Goal: Register for event/course

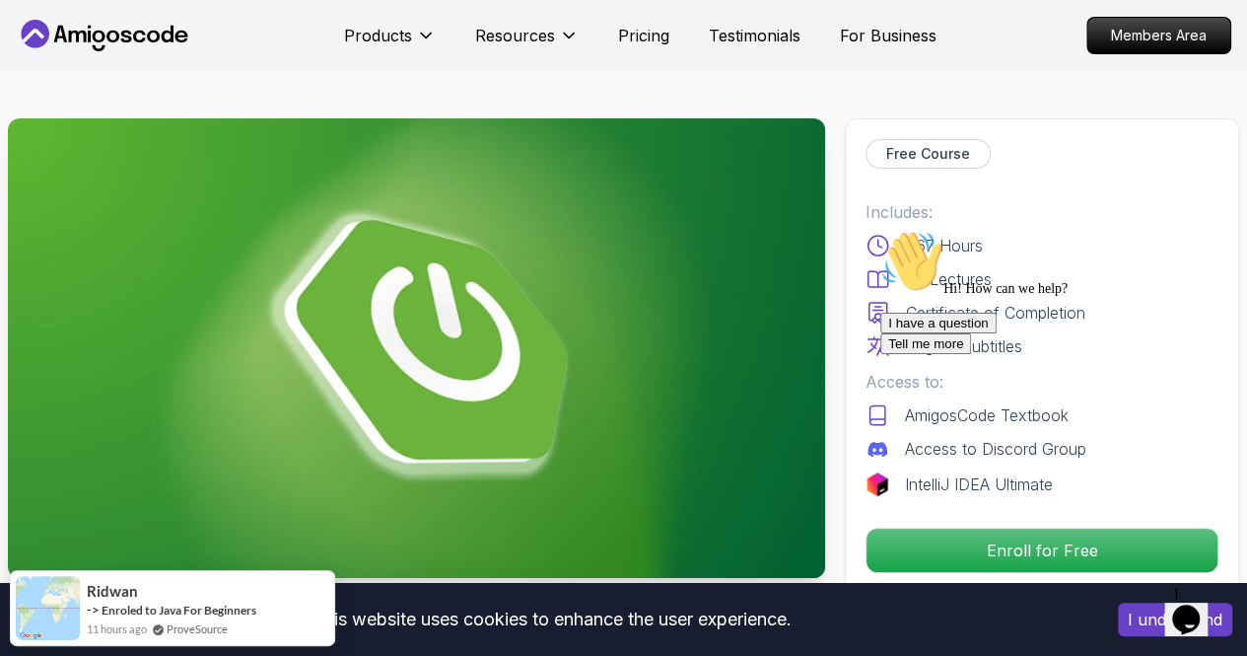
click at [1034, 354] on div "I have a question Tell me more" at bounding box center [1057, 333] width 355 height 41
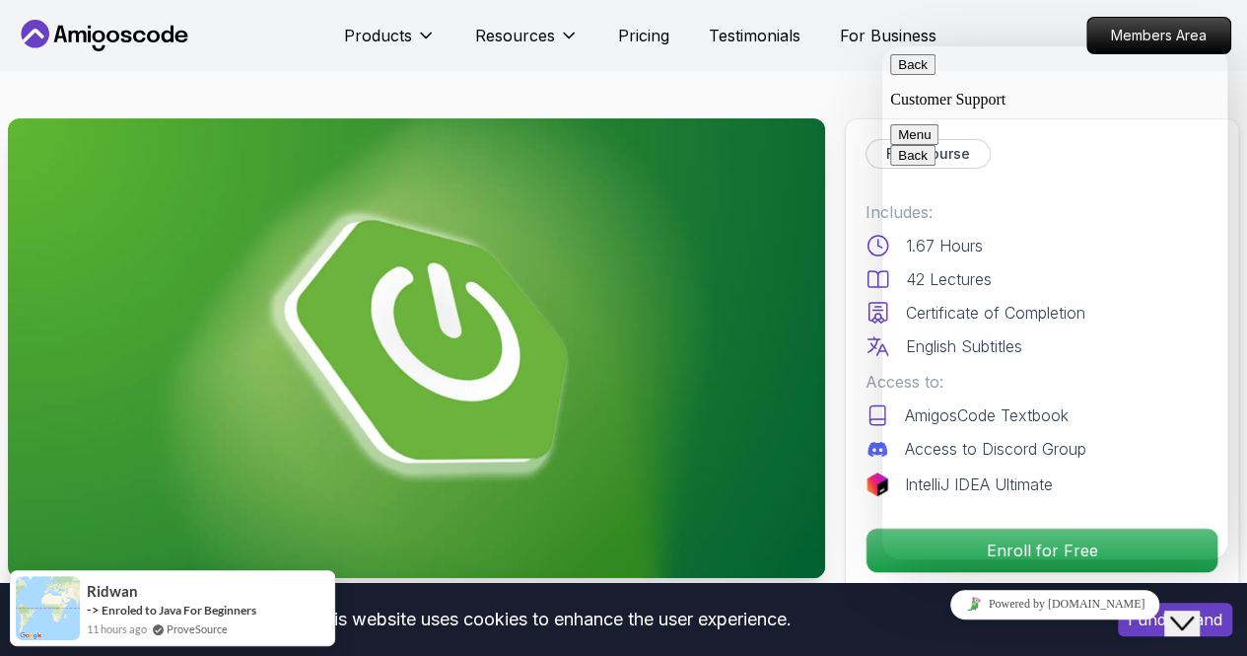
drag, startPoint x: 1187, startPoint y: 610, endPoint x: 1172, endPoint y: 647, distance: 39.4
click at [1188, 611] on icon "Close Chat This icon closes the chat window." at bounding box center [1182, 623] width 24 height 24
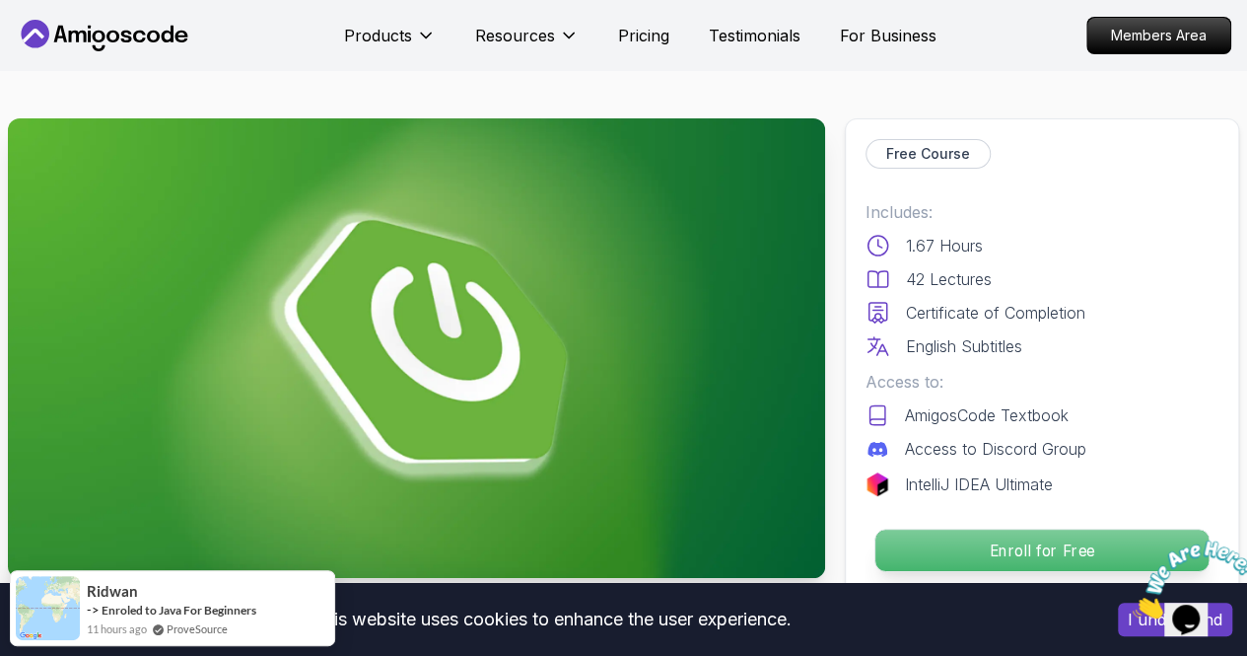
click at [959, 558] on p "Enroll for Free" at bounding box center [1041, 549] width 333 height 41
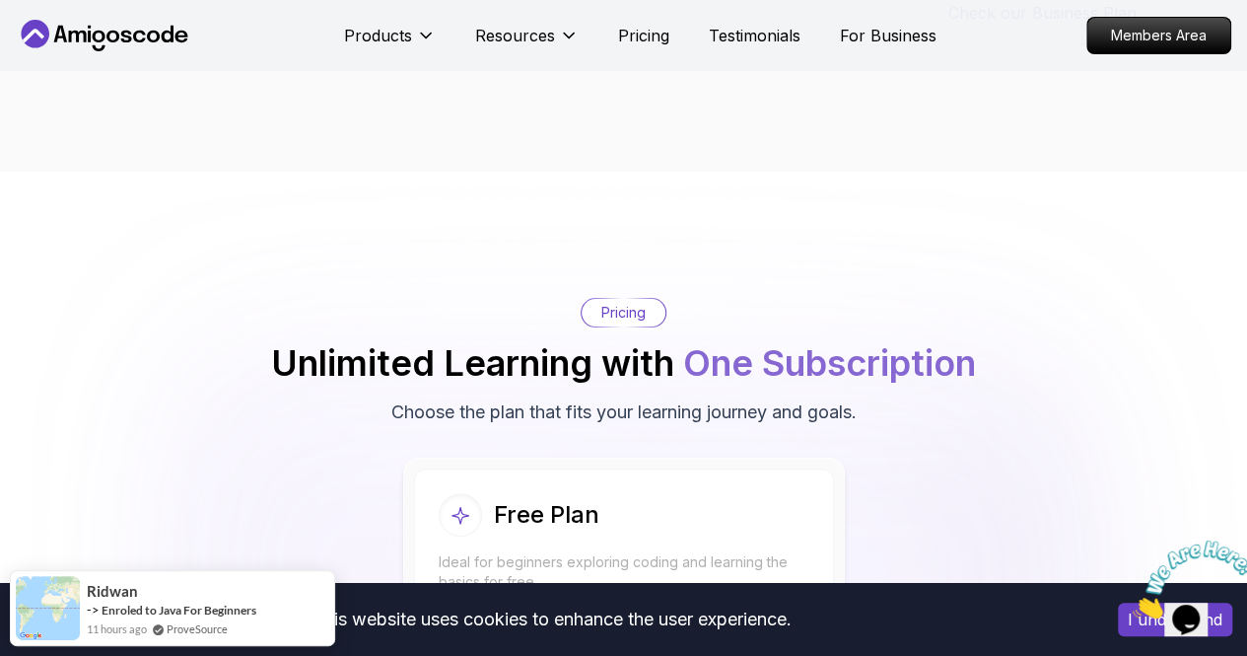
scroll to position [3958, 0]
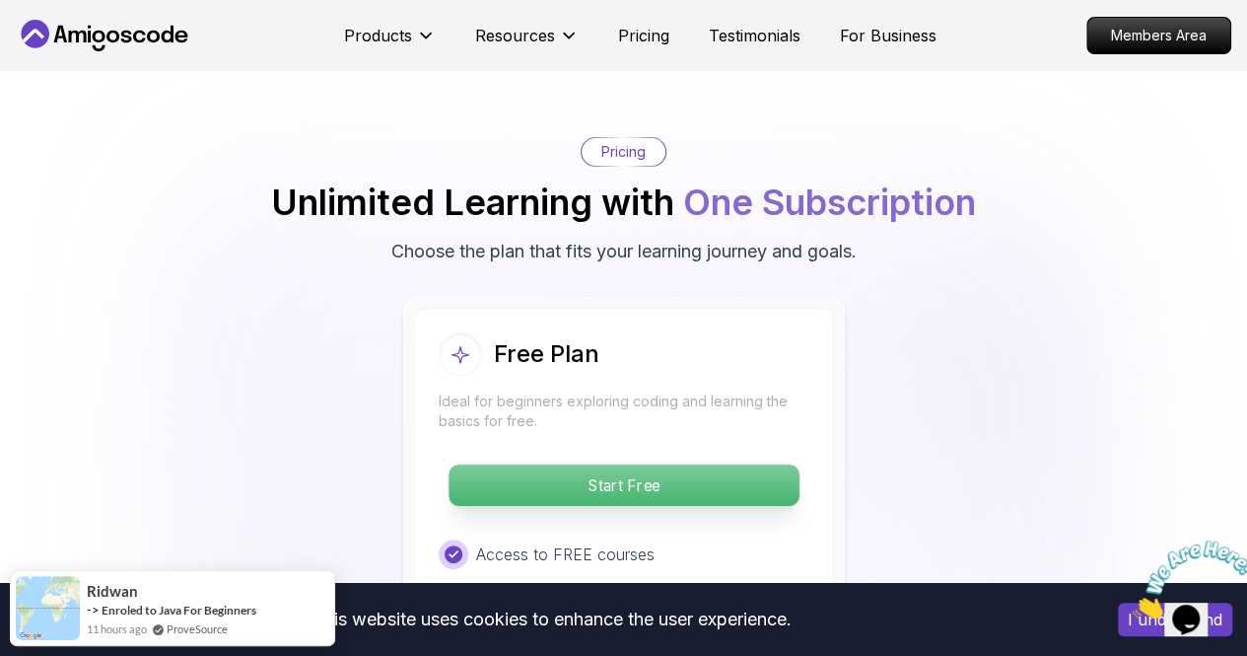
click at [625, 483] on p "Start Free" at bounding box center [624, 484] width 350 height 41
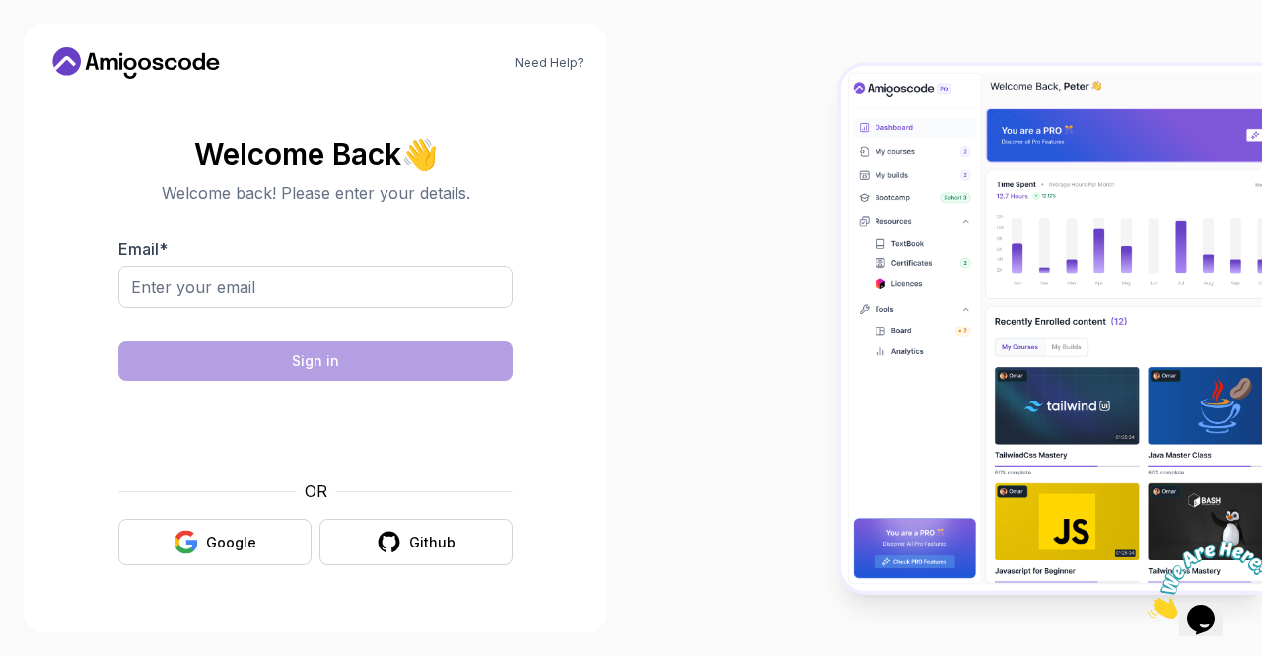
click at [345, 252] on div "Email *" at bounding box center [315, 283] width 394 height 93
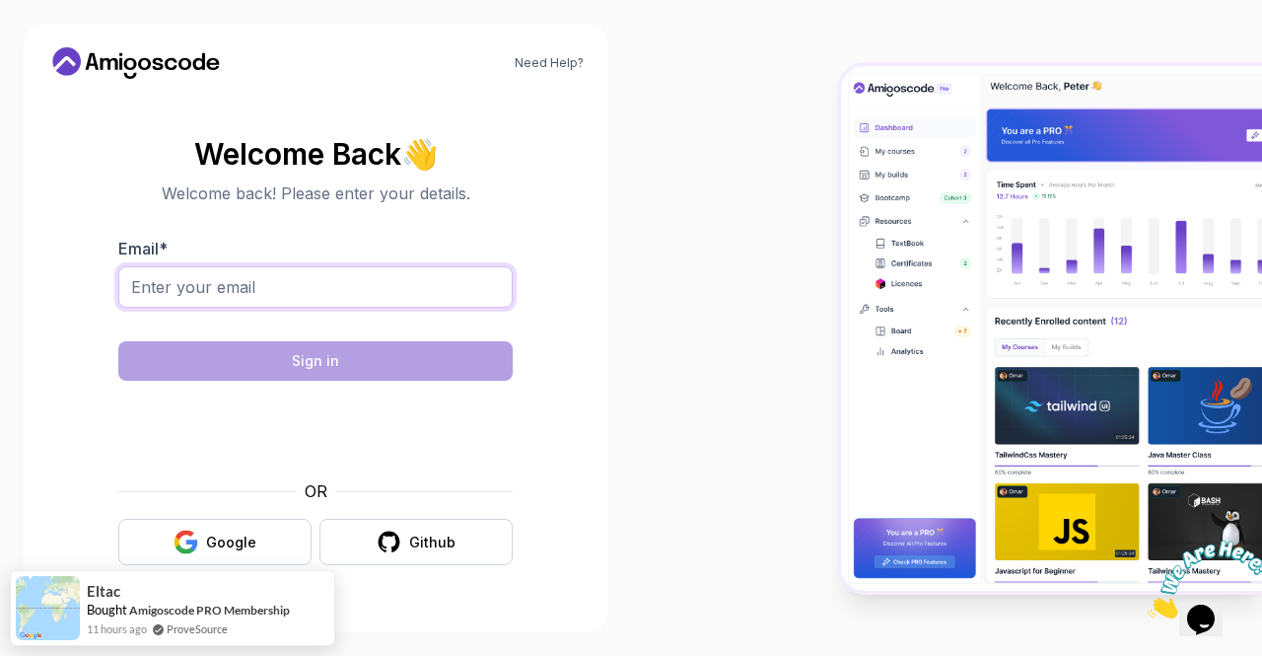
click at [334, 274] on input "Email *" at bounding box center [315, 286] width 394 height 41
type input "[EMAIL_ADDRESS][DOMAIN_NAME]"
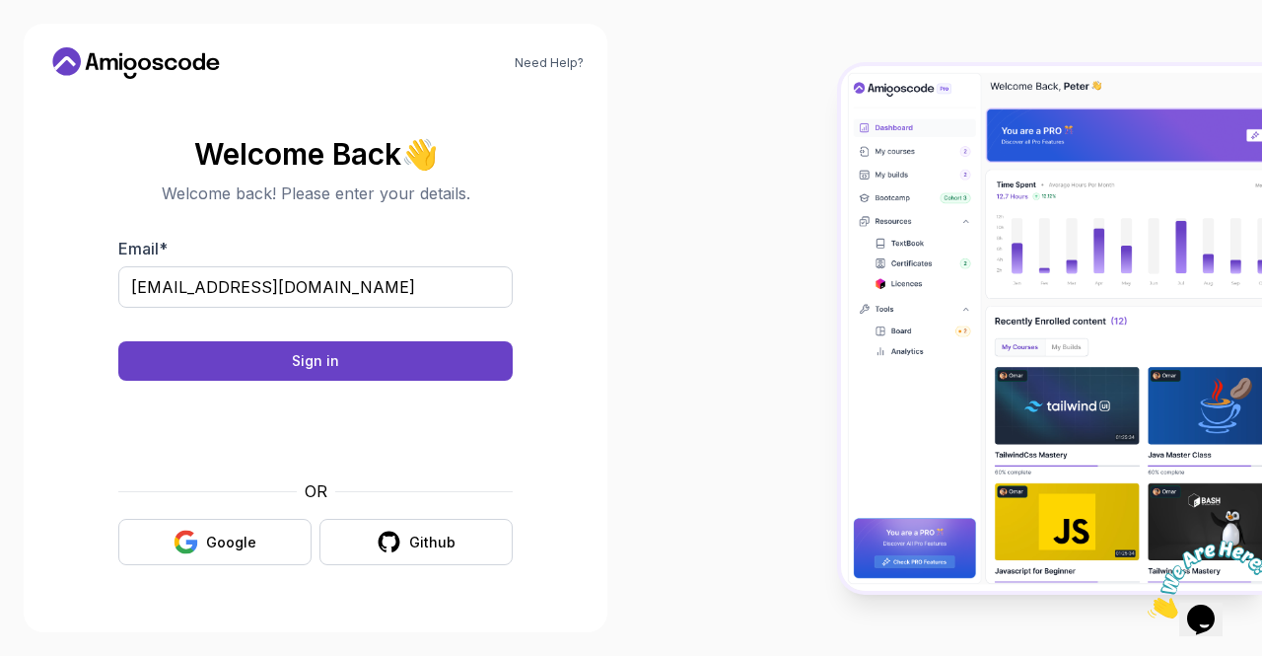
click at [883, 189] on body "Need Help? Welcome Back 👋 Welcome back! Please enter your details. Email * jspr…" at bounding box center [631, 328] width 1262 height 656
click at [56, 474] on section "Welcome Back 👋 Welcome back! Please enter your details. Email * jspranav15@gmai…" at bounding box center [315, 351] width 536 height 466
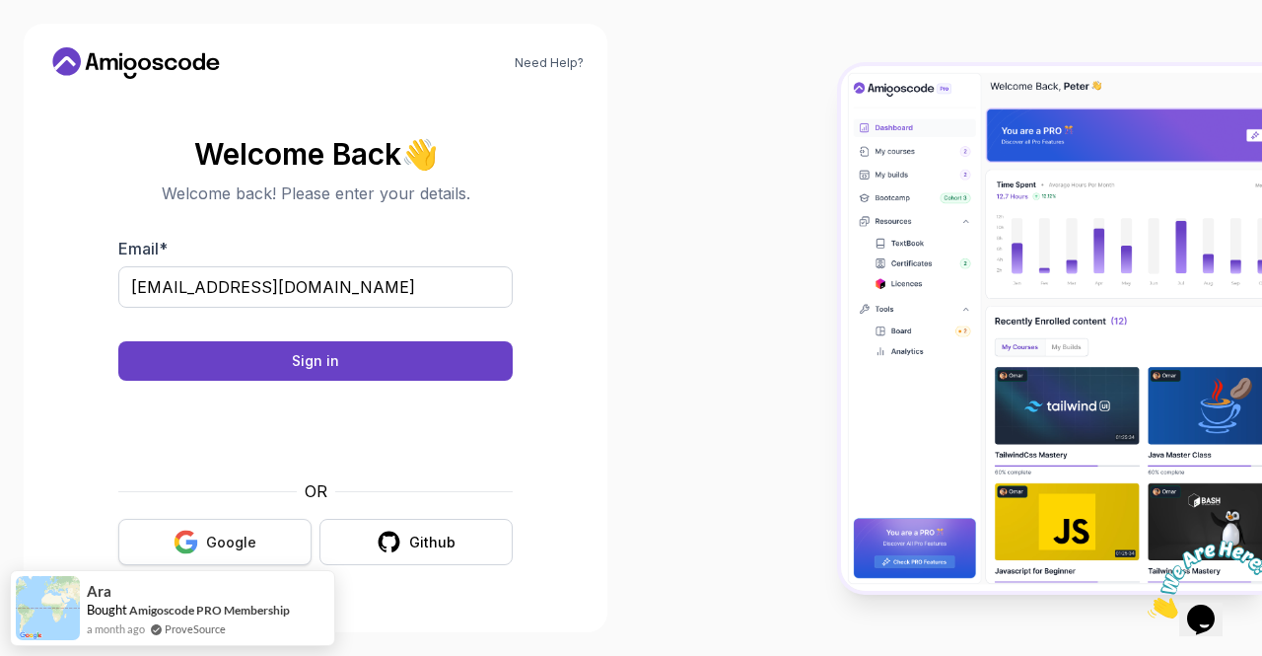
click at [237, 532] on div "Google" at bounding box center [231, 542] width 50 height 20
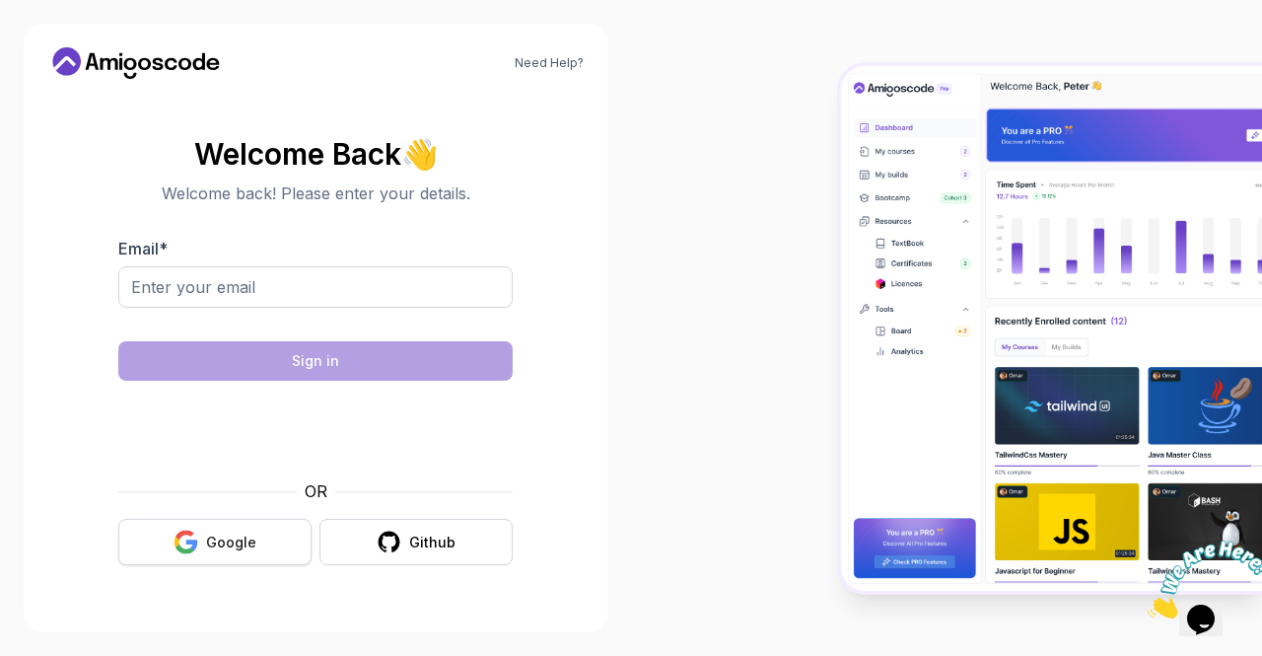
click at [209, 533] on div "Google" at bounding box center [231, 542] width 50 height 20
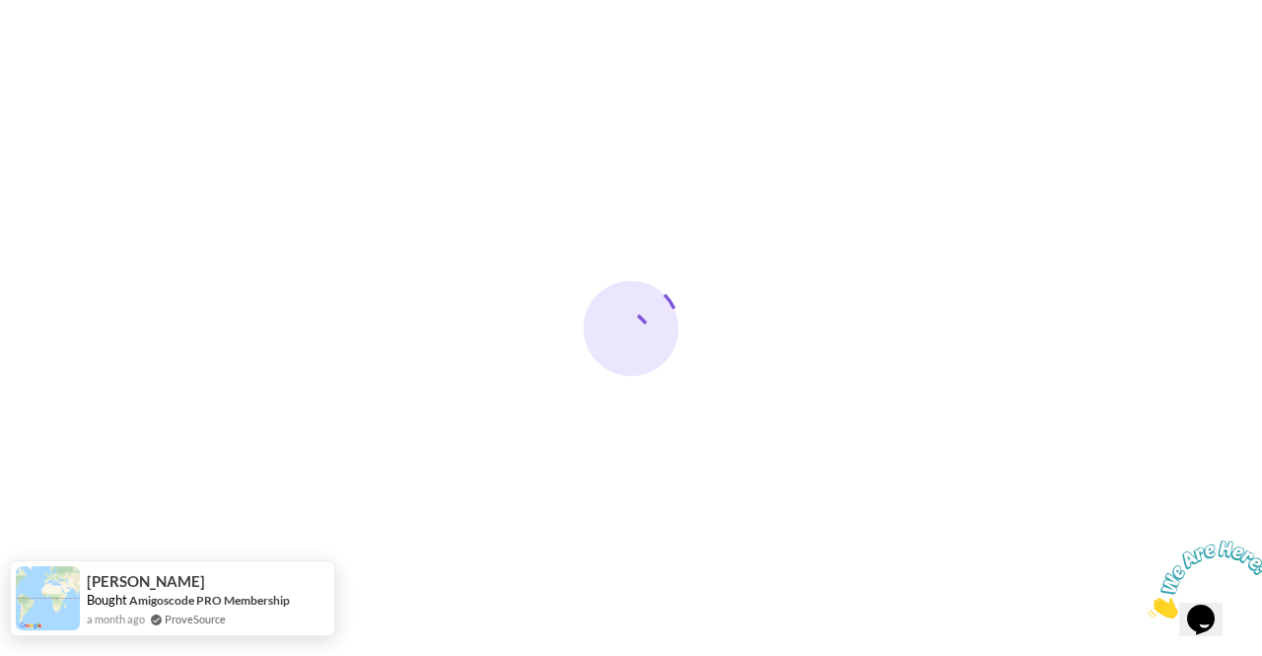
click at [323, 580] on div "Laura Bought Amigoscode PRO Membership a month ago ProveSource" at bounding box center [172, 598] width 325 height 76
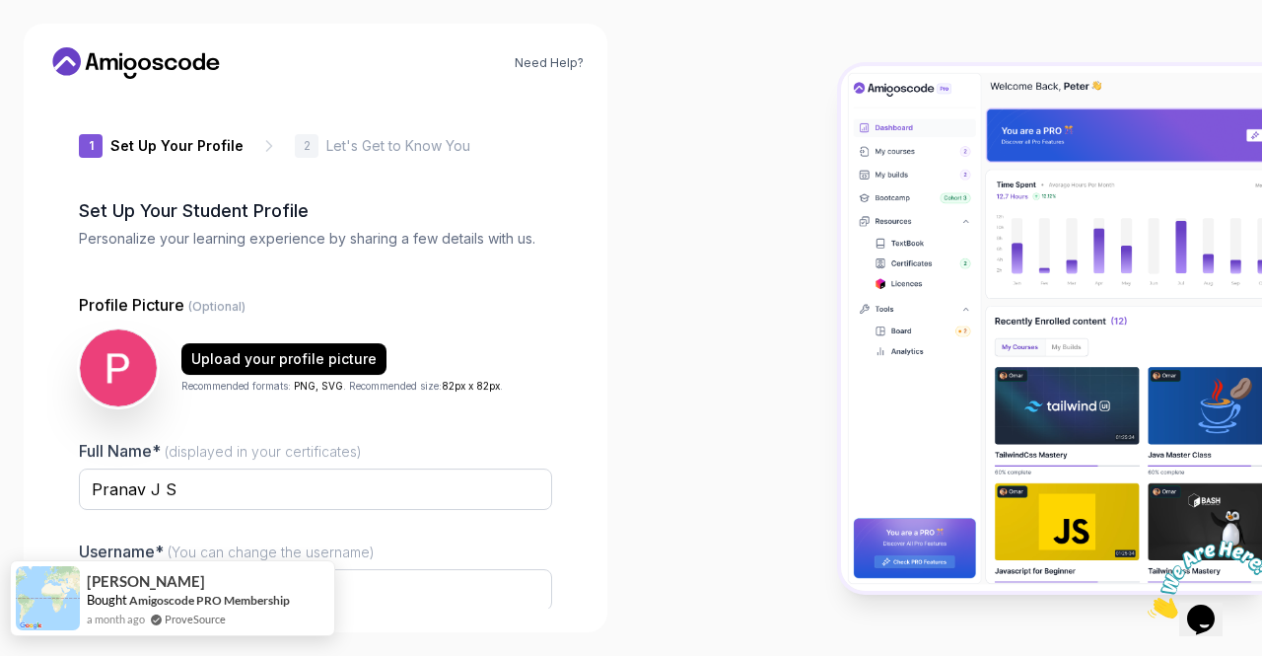
type input "sharpbeetle23524"
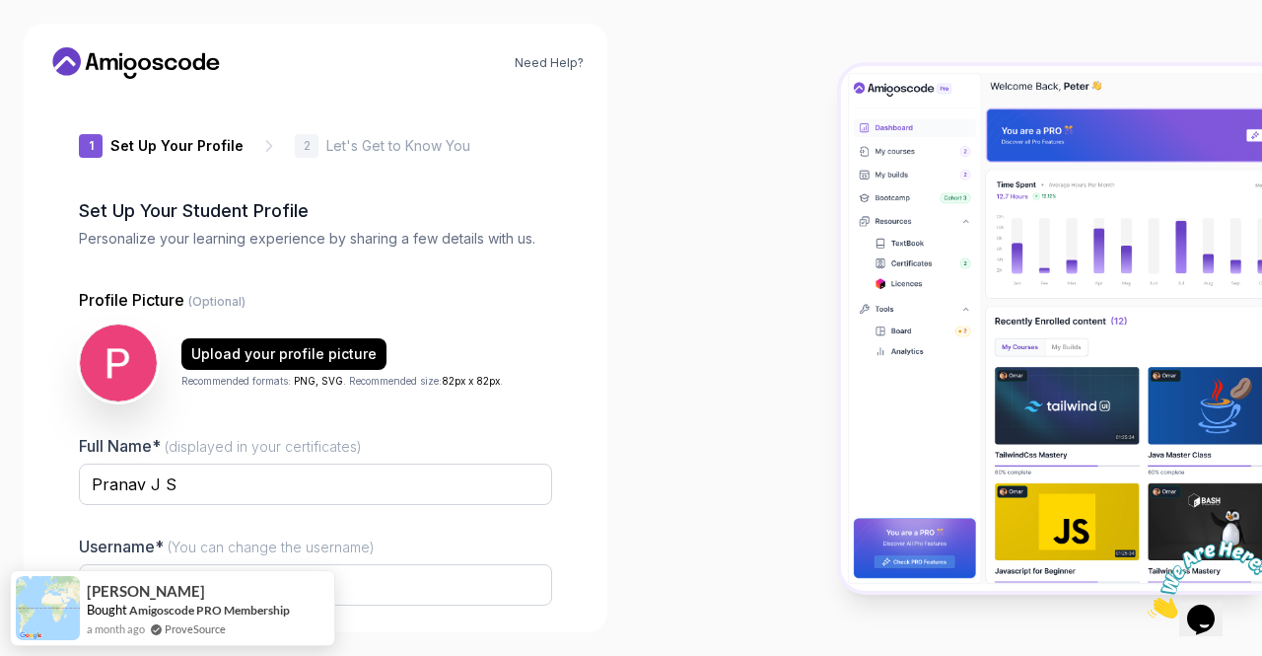
scroll to position [165, 0]
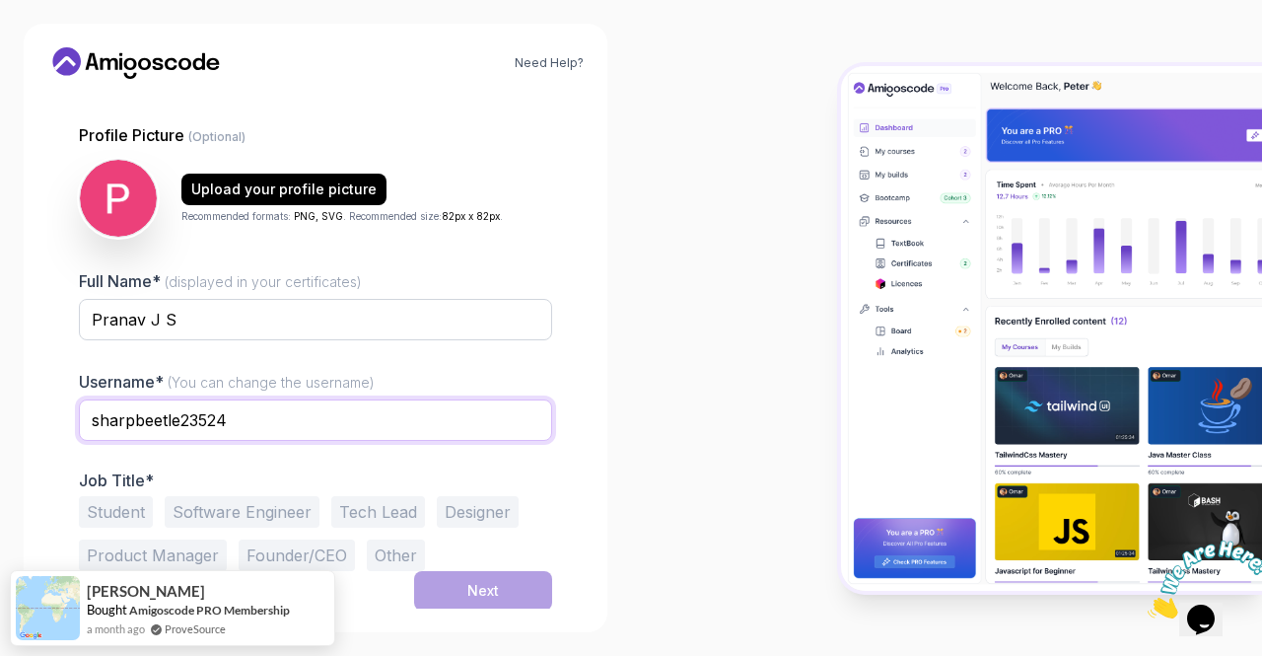
drag, startPoint x: 284, startPoint y: 427, endPoint x: 0, endPoint y: 425, distance: 283.9
click at [0, 425] on div "Need Help? 1 Set Up Your Profile 1 Set Up Your Profile 2 Let's Get to Know You …" at bounding box center [315, 328] width 631 height 656
type input "jspranav007"
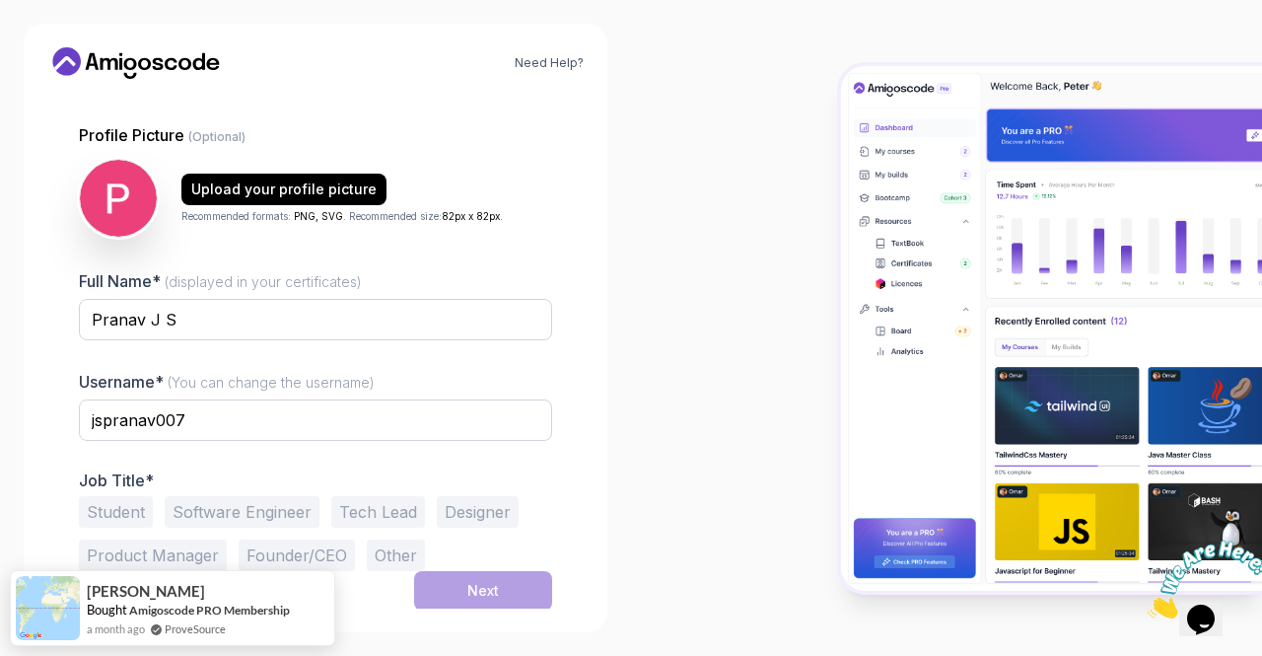
click at [23, 397] on div "Need Help? 1 Set Up Your Profile 1 Set Up Your Profile 2 Let's Get to Know You …" at bounding box center [315, 328] width 631 height 656
click at [85, 500] on button "Student" at bounding box center [116, 512] width 74 height 32
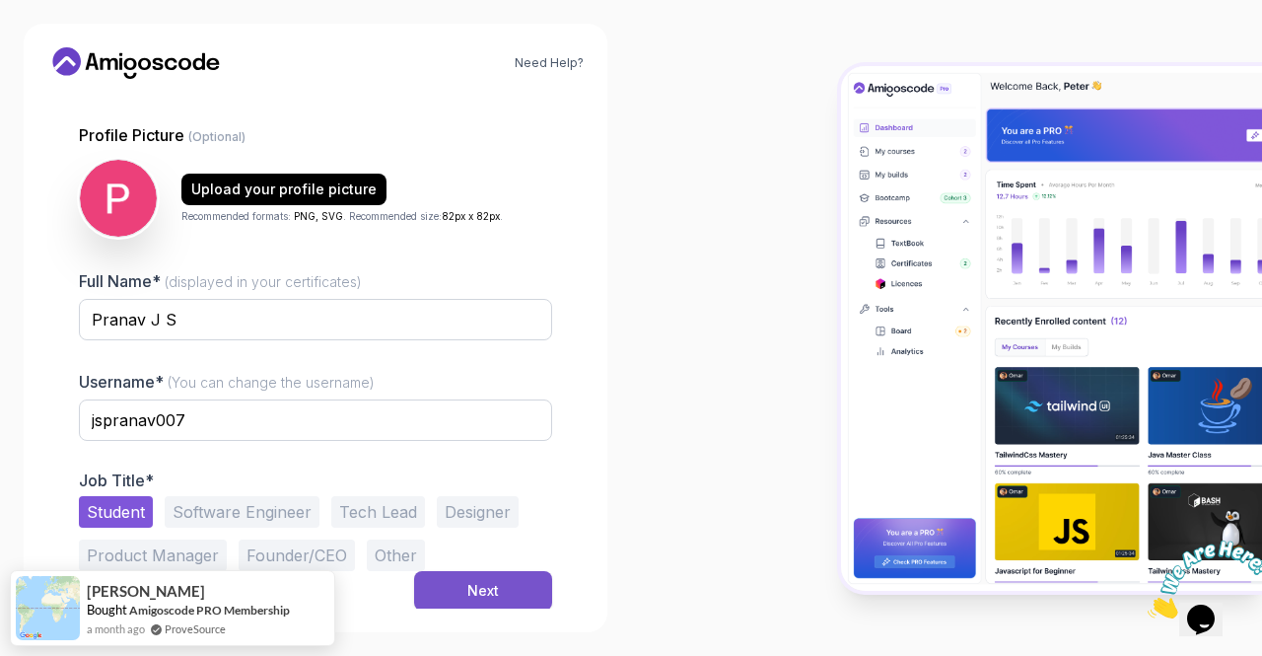
click at [513, 593] on button "Next" at bounding box center [483, 590] width 138 height 39
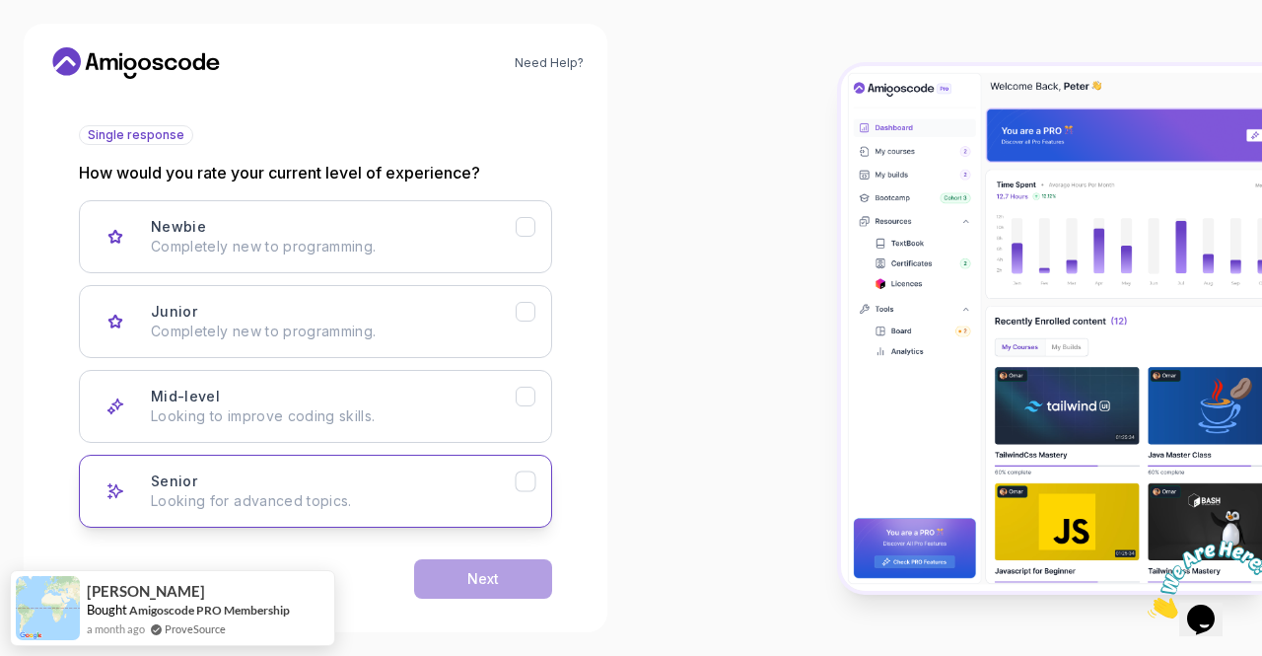
scroll to position [226, 0]
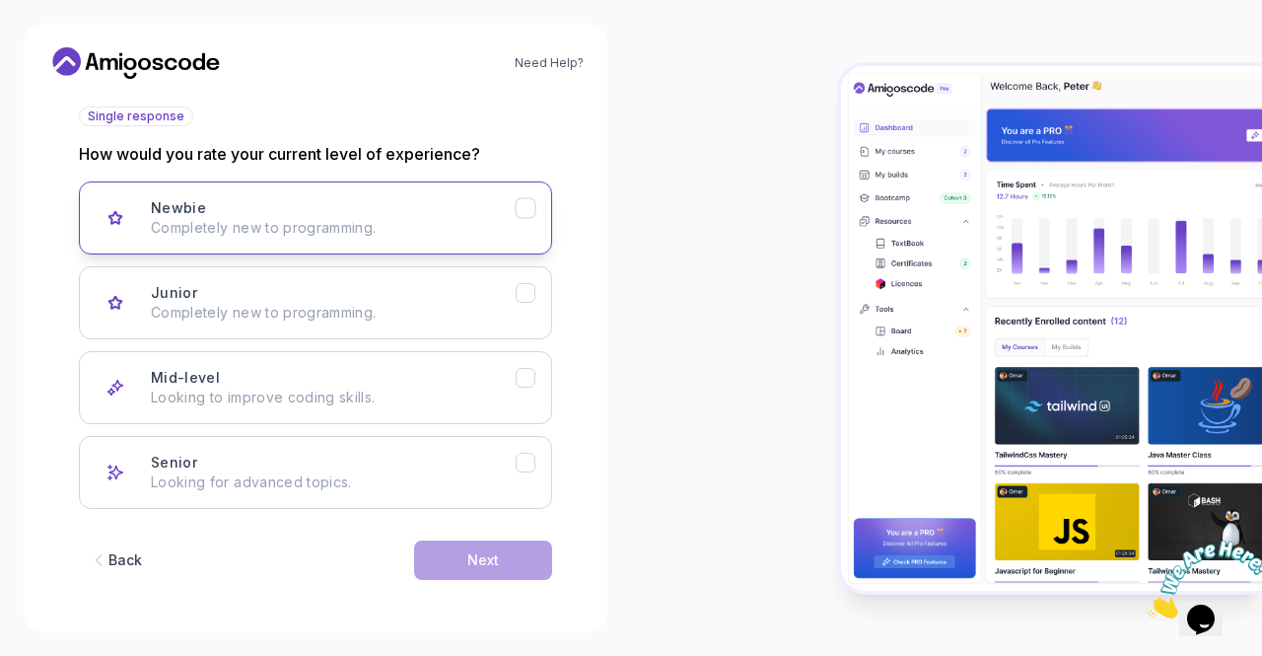
click at [512, 247] on button "Newbie Completely new to programming." at bounding box center [315, 217] width 473 height 73
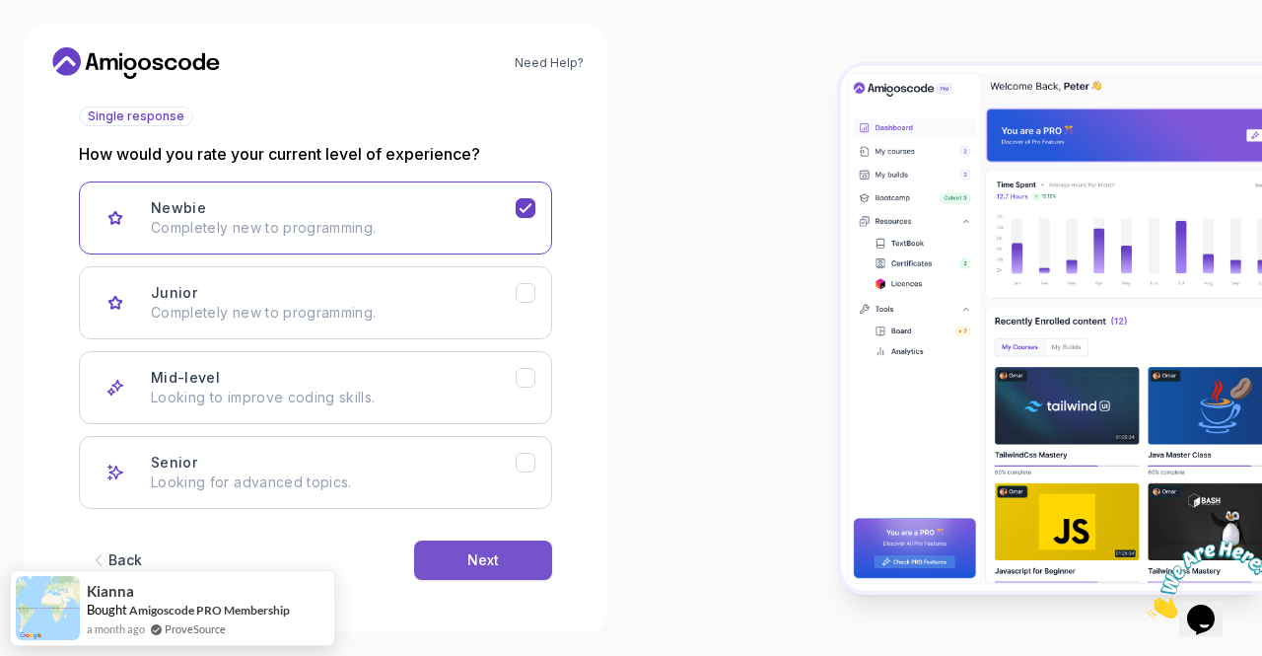
click at [447, 559] on button "Next" at bounding box center [483, 559] width 138 height 39
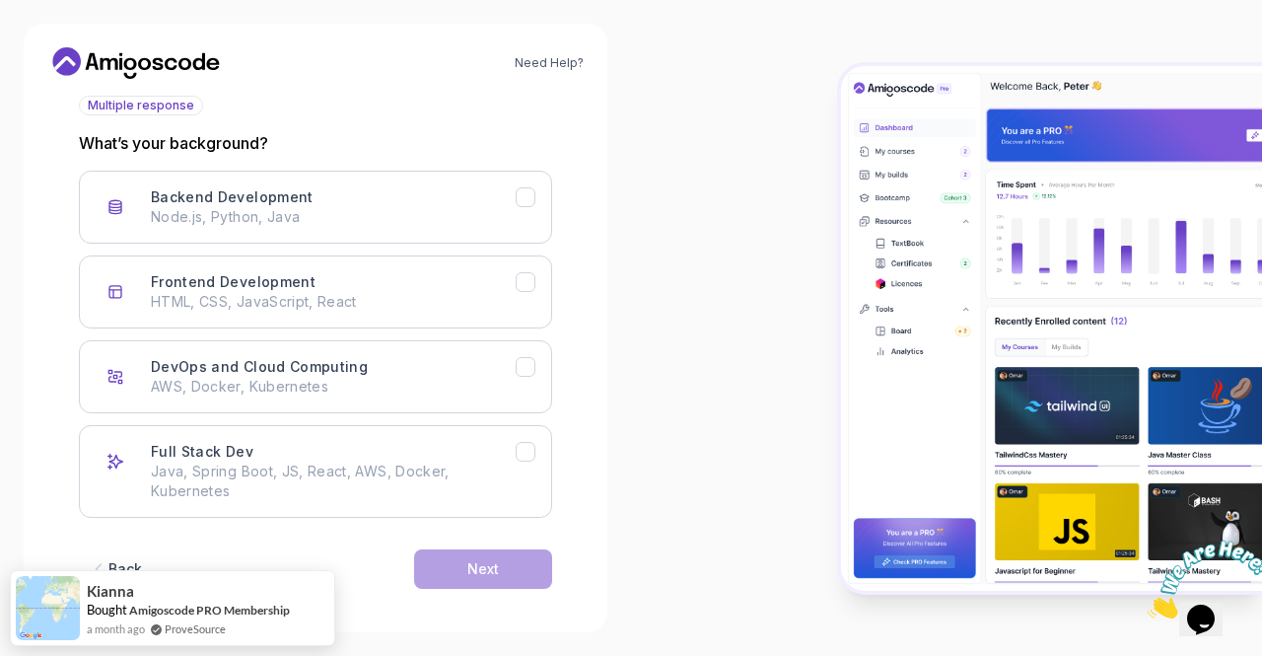
scroll to position [245, 0]
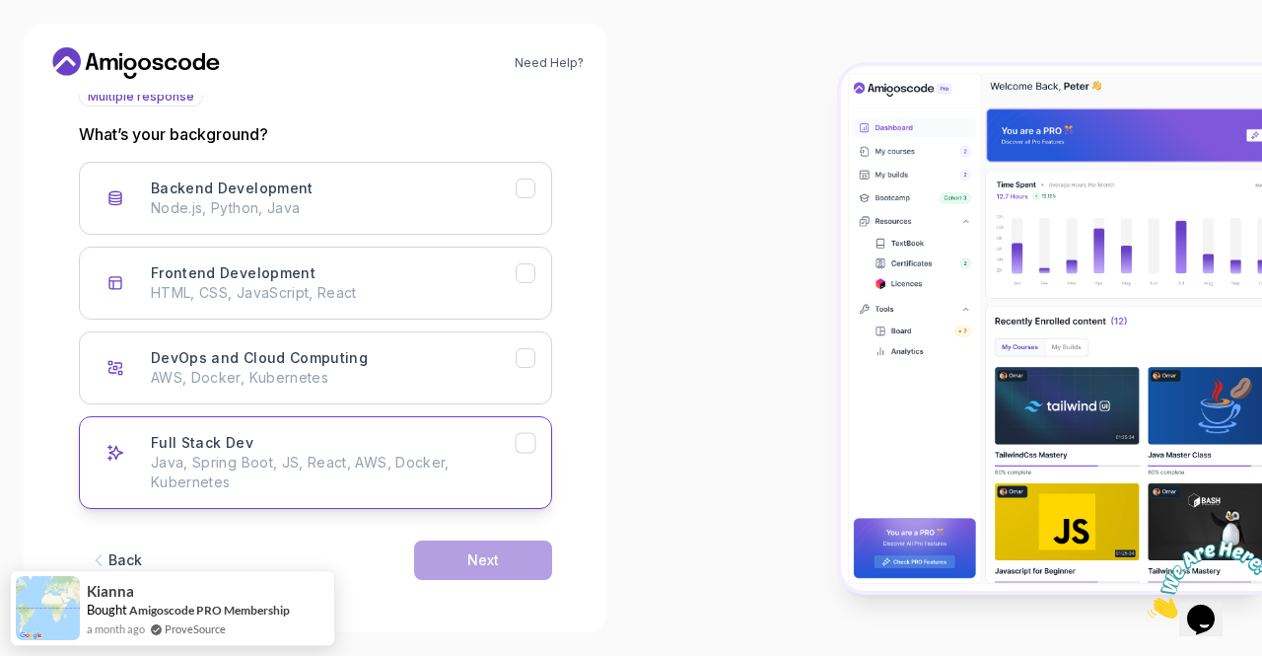
click at [434, 440] on div "Full Stack Dev Java, Spring Boot, JS, React, AWS, Docker, Kubernetes" at bounding box center [333, 462] width 365 height 59
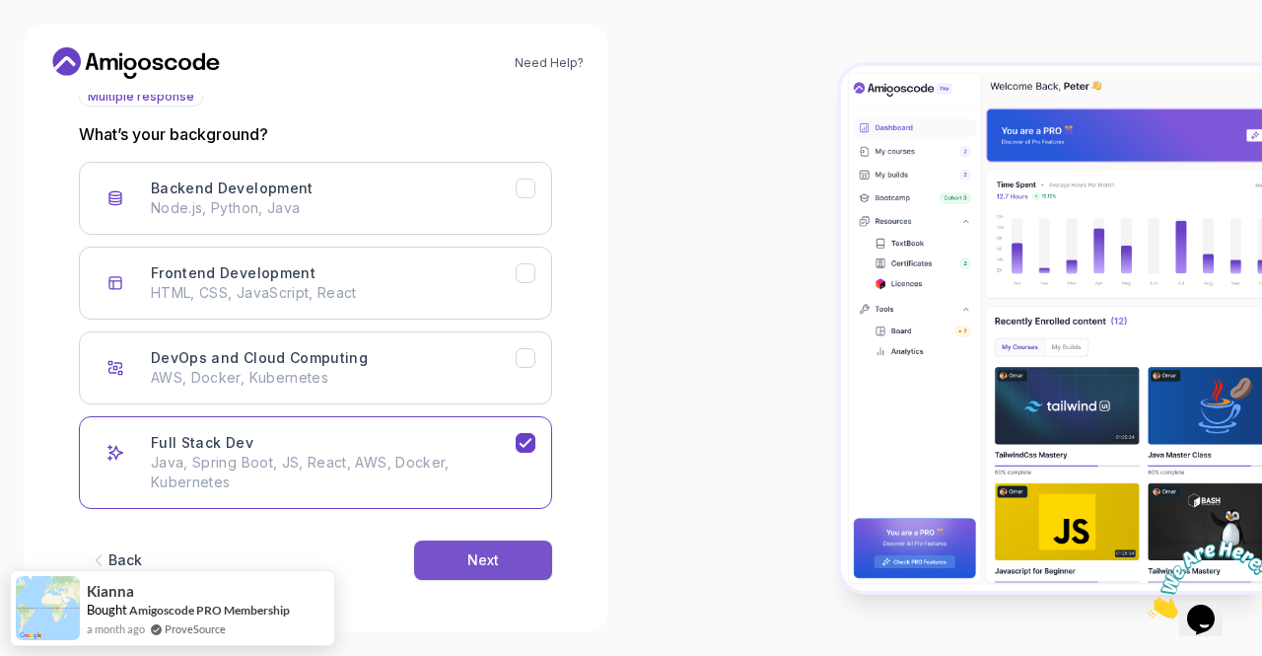
click at [479, 571] on button "Next" at bounding box center [483, 559] width 138 height 39
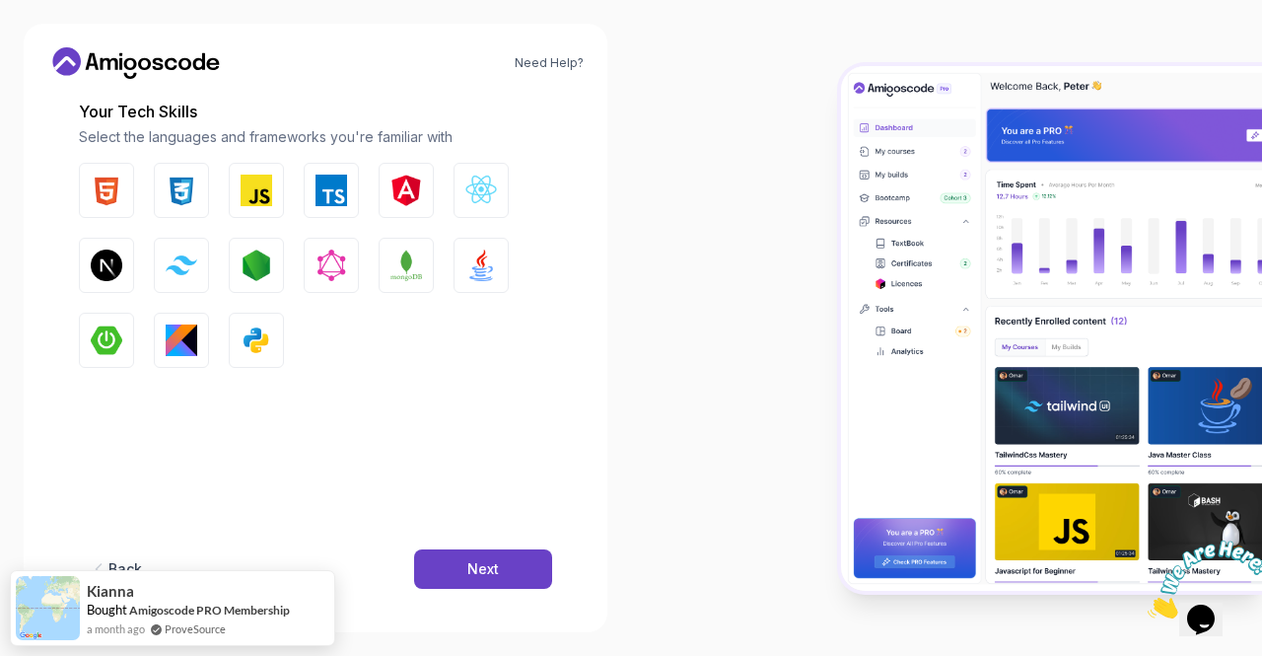
scroll to position [280, 0]
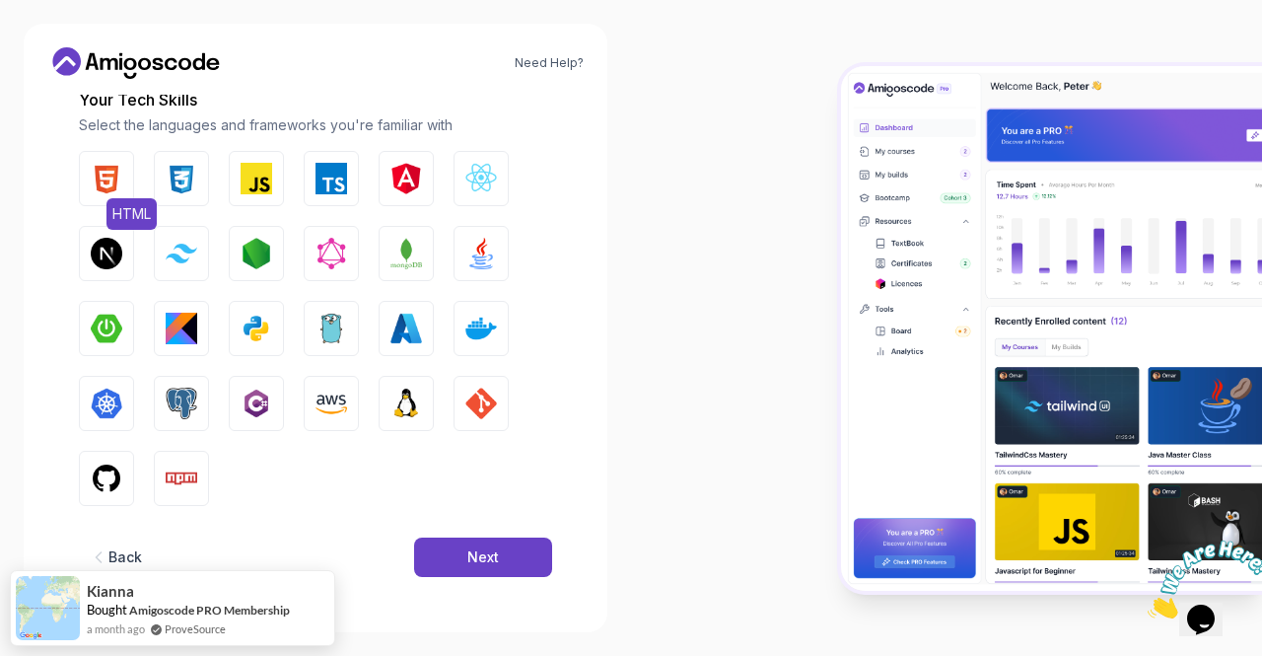
click at [130, 189] on button "HTML" at bounding box center [106, 178] width 55 height 55
click at [192, 180] on img "button" at bounding box center [182, 179] width 32 height 32
click at [255, 181] on img "button" at bounding box center [257, 179] width 32 height 32
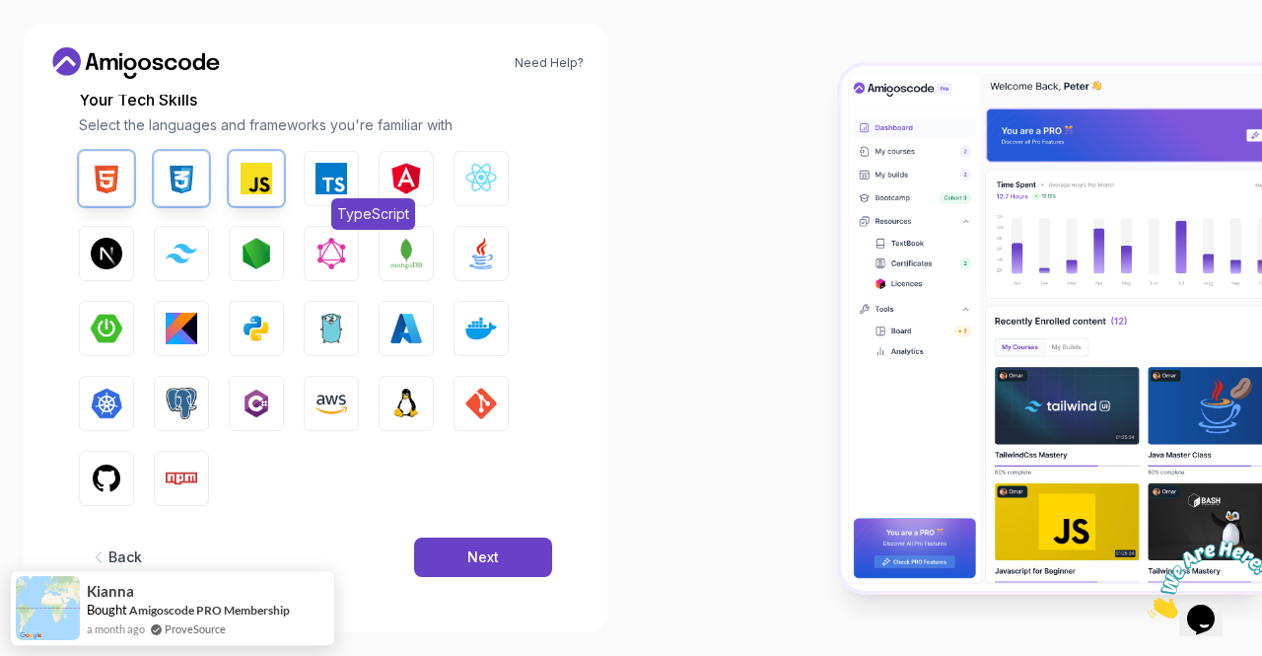
click at [341, 167] on img "button" at bounding box center [331, 179] width 32 height 32
click at [493, 171] on img "button" at bounding box center [481, 179] width 32 height 32
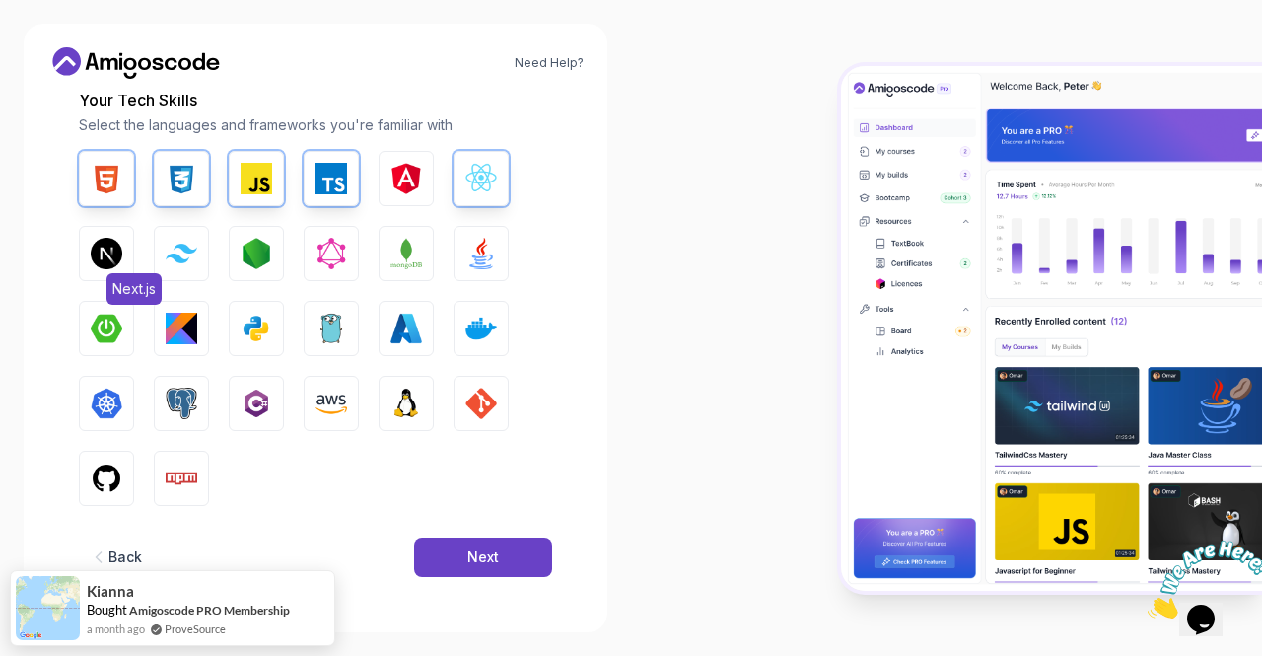
click at [110, 244] on img "button" at bounding box center [107, 254] width 32 height 32
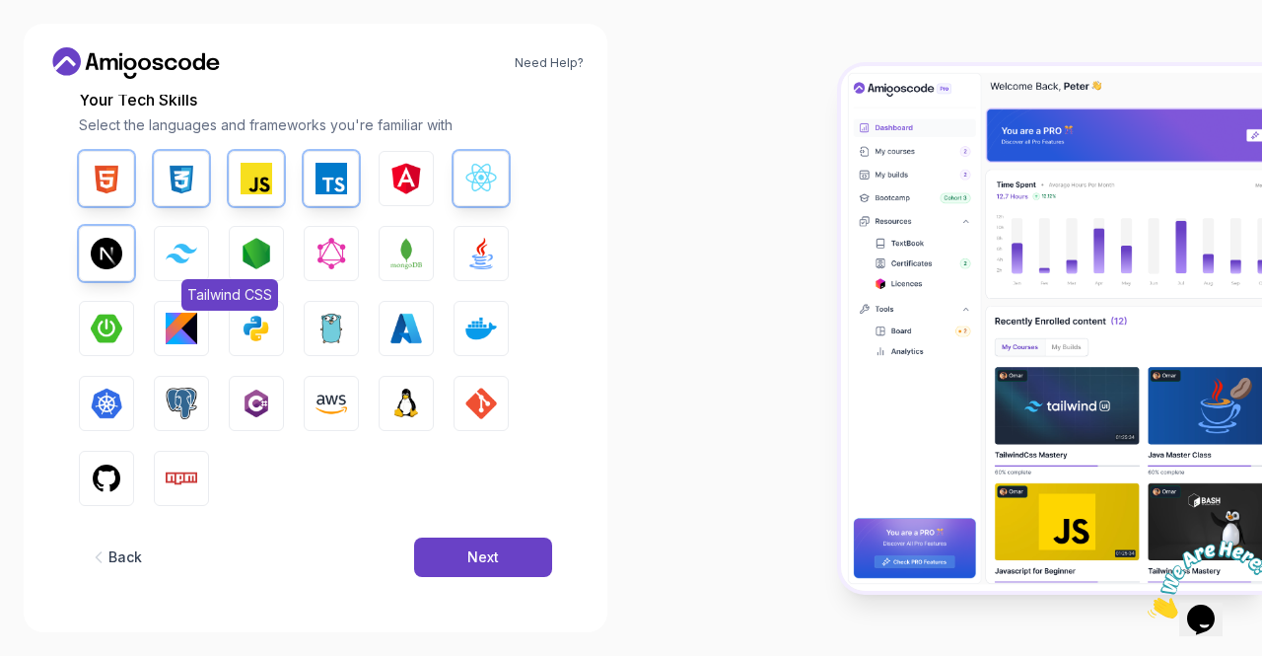
click at [179, 255] on img "button" at bounding box center [182, 253] width 32 height 19
click at [242, 259] on img "button" at bounding box center [257, 254] width 32 height 32
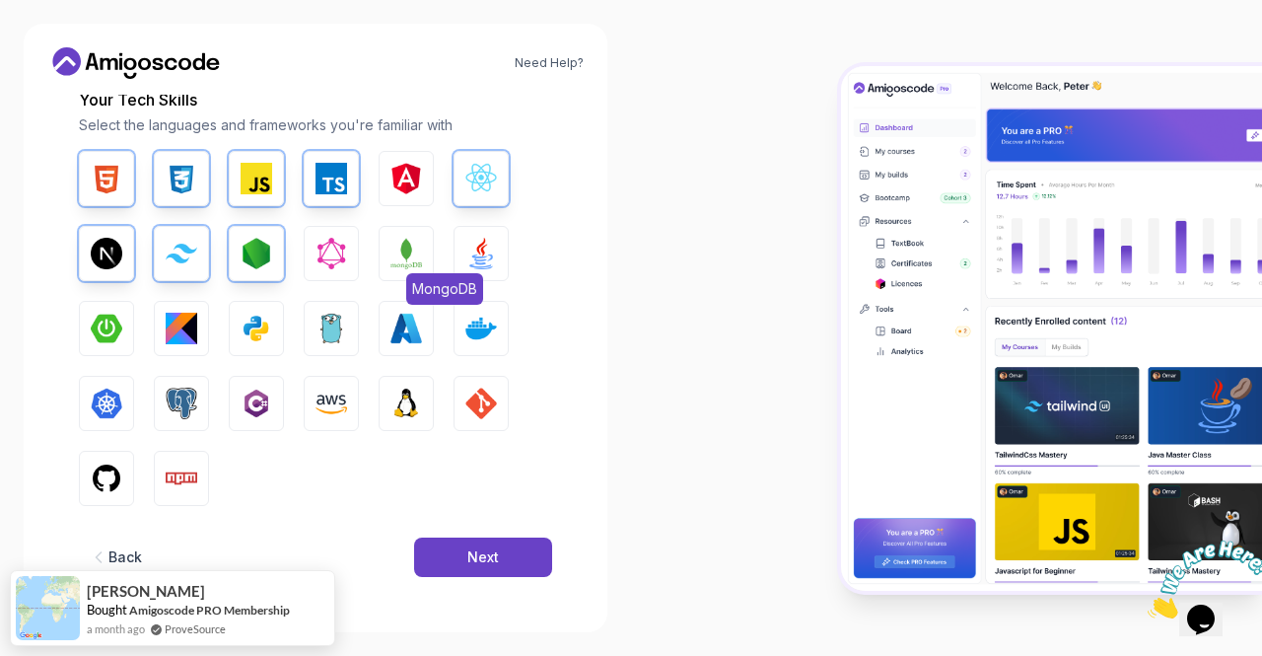
click at [426, 261] on button "MongoDB" at bounding box center [406, 253] width 55 height 55
click at [113, 474] on img "button" at bounding box center [107, 478] width 32 height 32
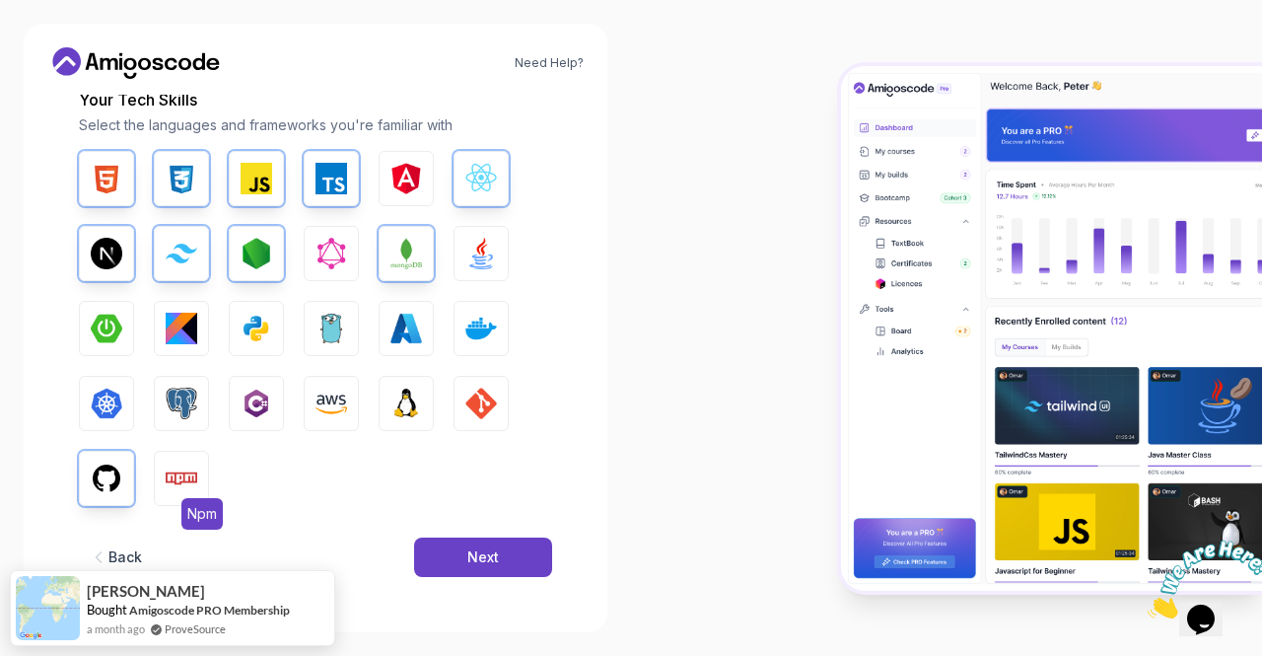
click at [195, 484] on img "button" at bounding box center [182, 478] width 32 height 32
click at [474, 404] on img "button" at bounding box center [481, 403] width 32 height 32
click at [493, 336] on img "button" at bounding box center [481, 329] width 32 height 32
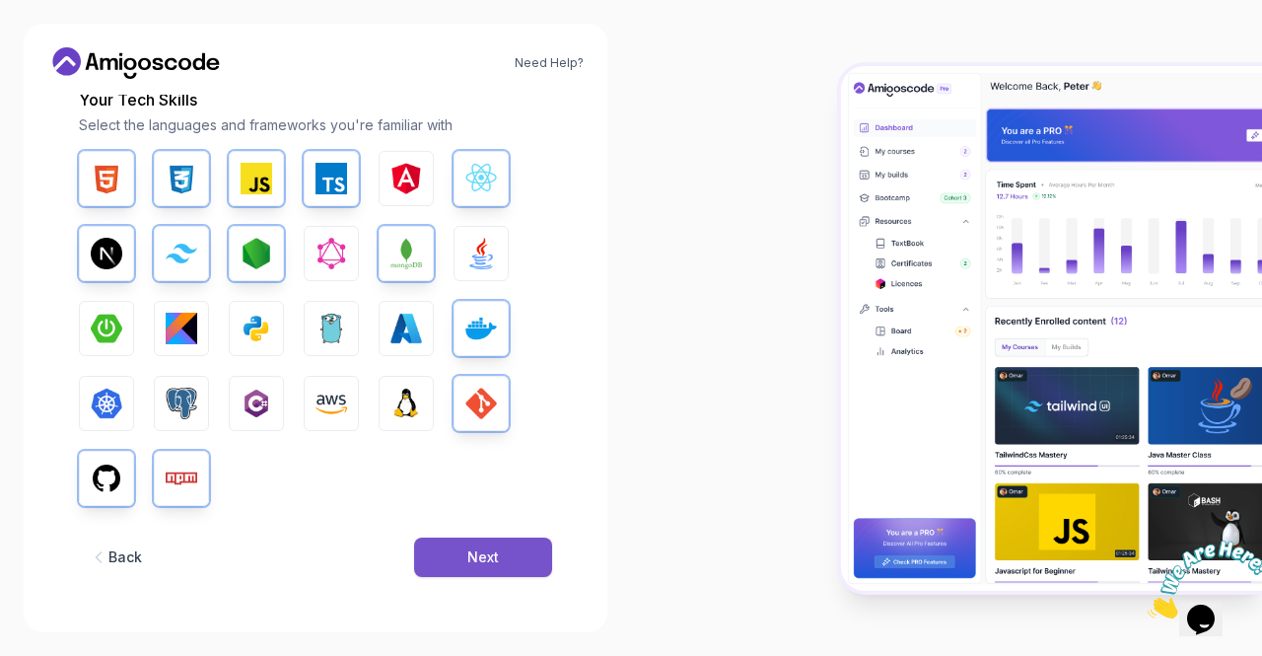
click at [467, 549] on div "Next" at bounding box center [483, 557] width 32 height 20
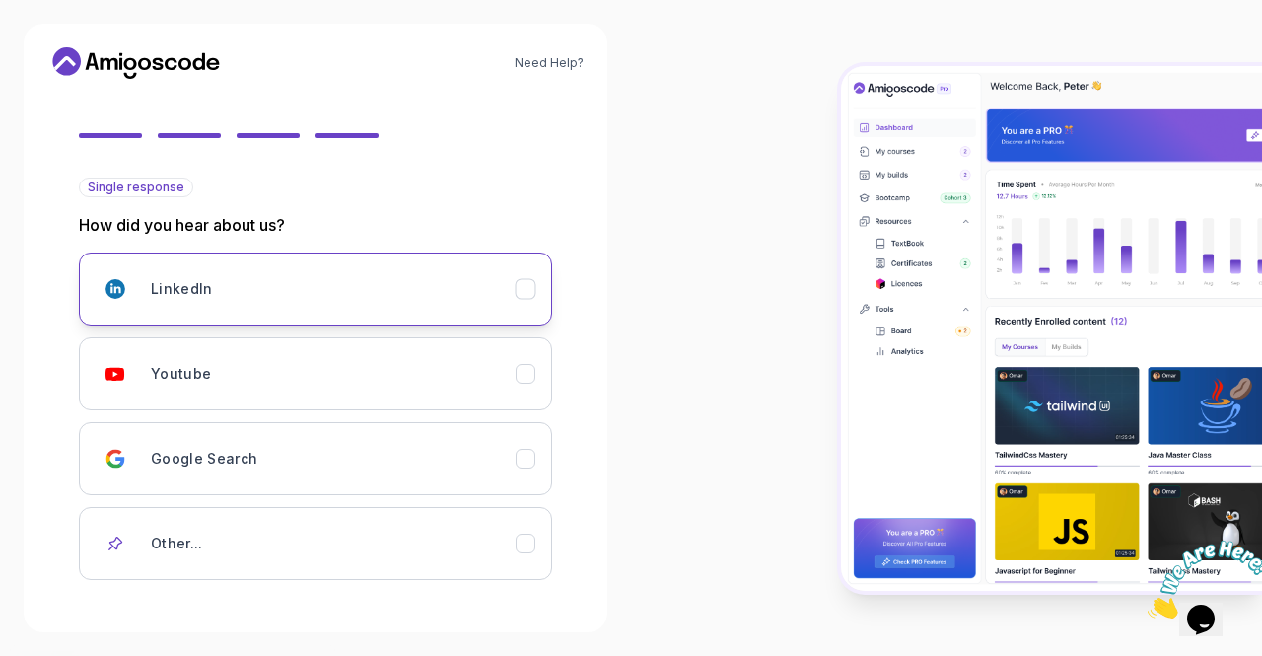
scroll to position [238, 0]
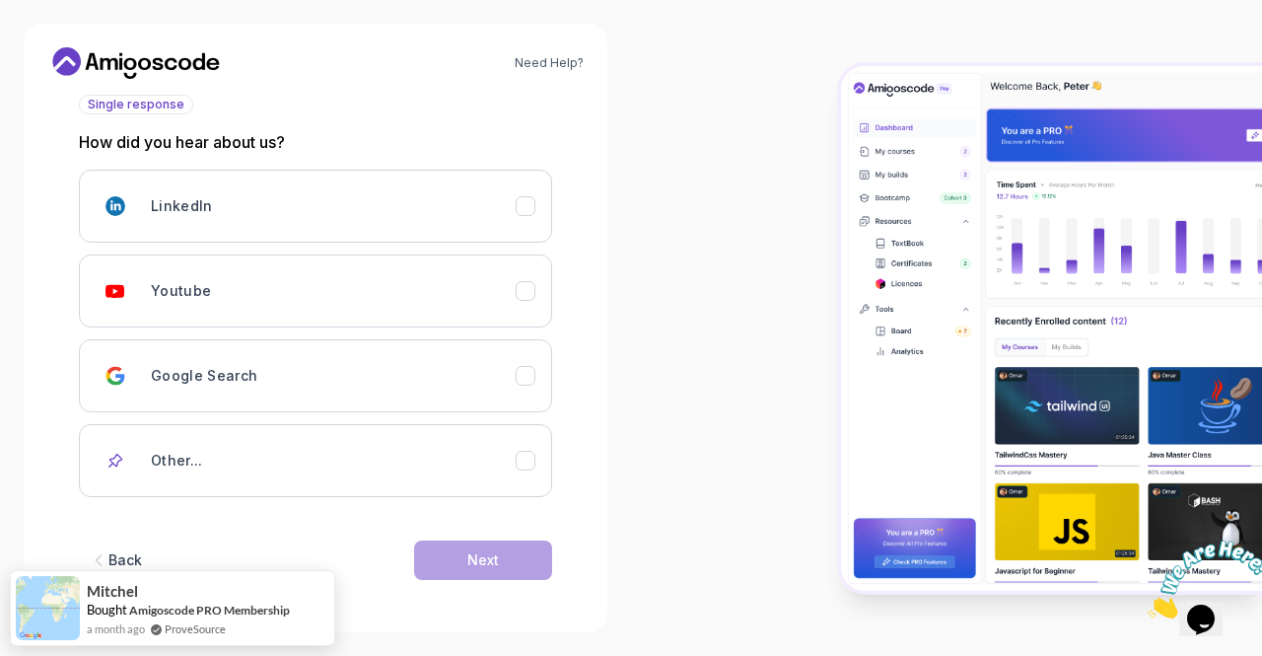
click at [355, 326] on div "LinkedIn Youtube Google Search Other..." at bounding box center [315, 333] width 473 height 327
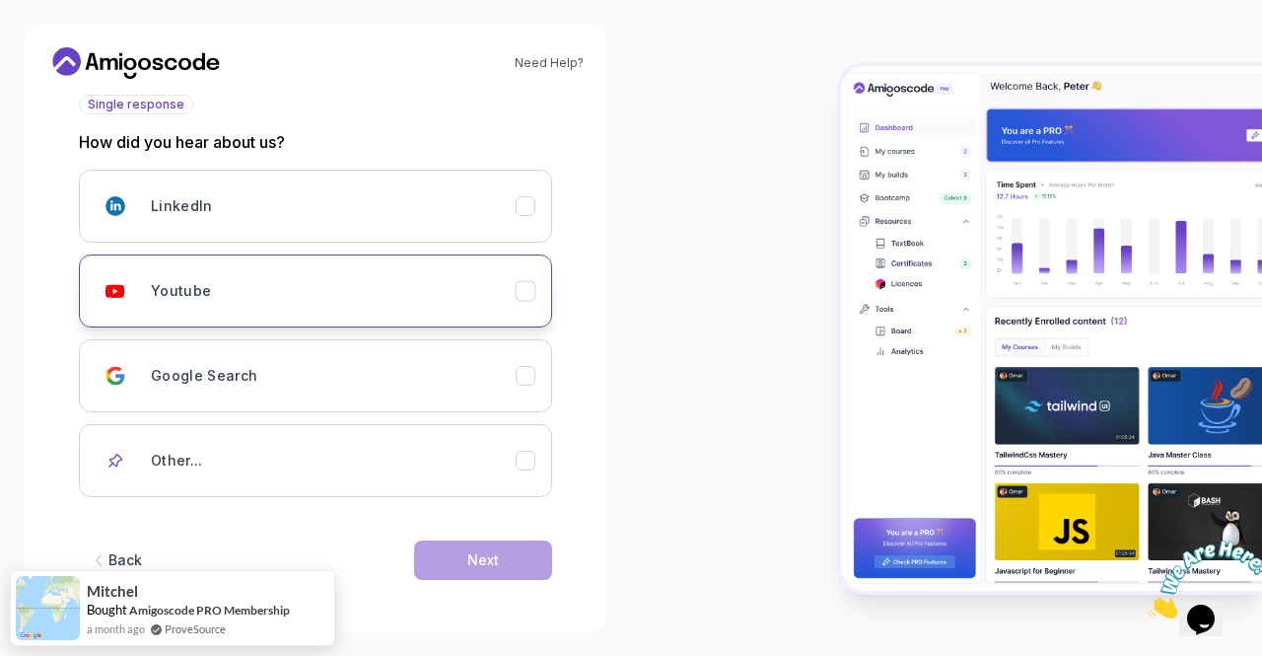
click at [376, 299] on div "Youtube" at bounding box center [333, 290] width 365 height 39
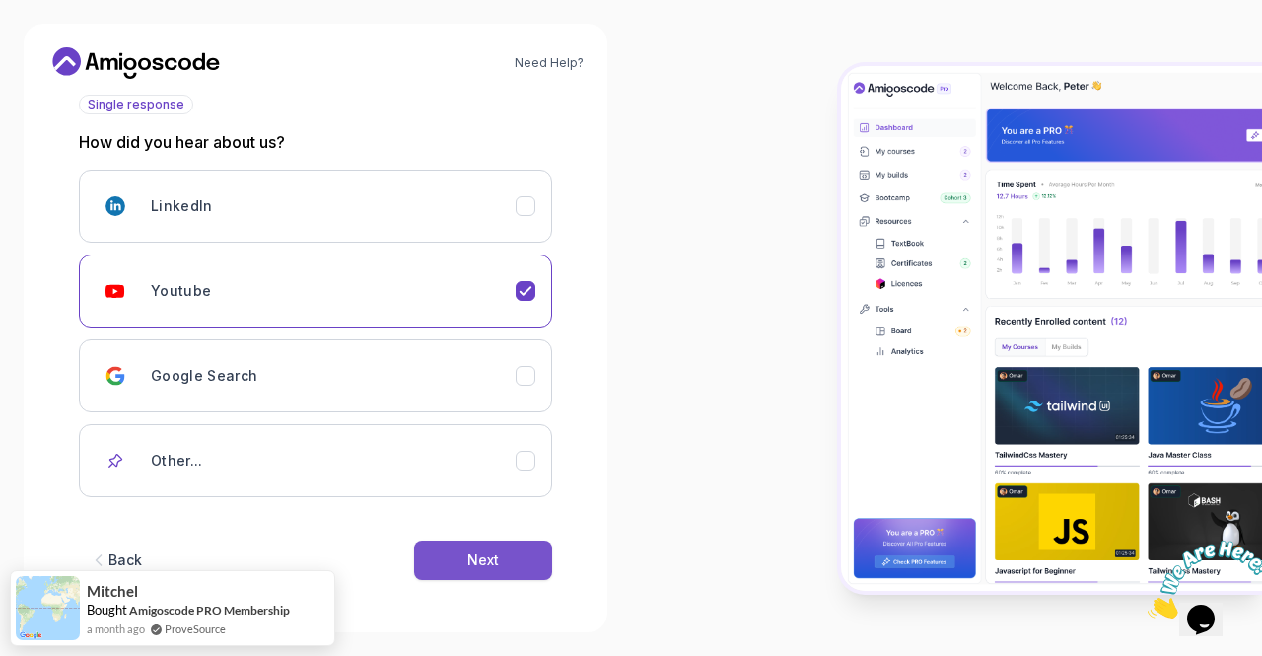
click at [450, 565] on button "Next" at bounding box center [483, 559] width 138 height 39
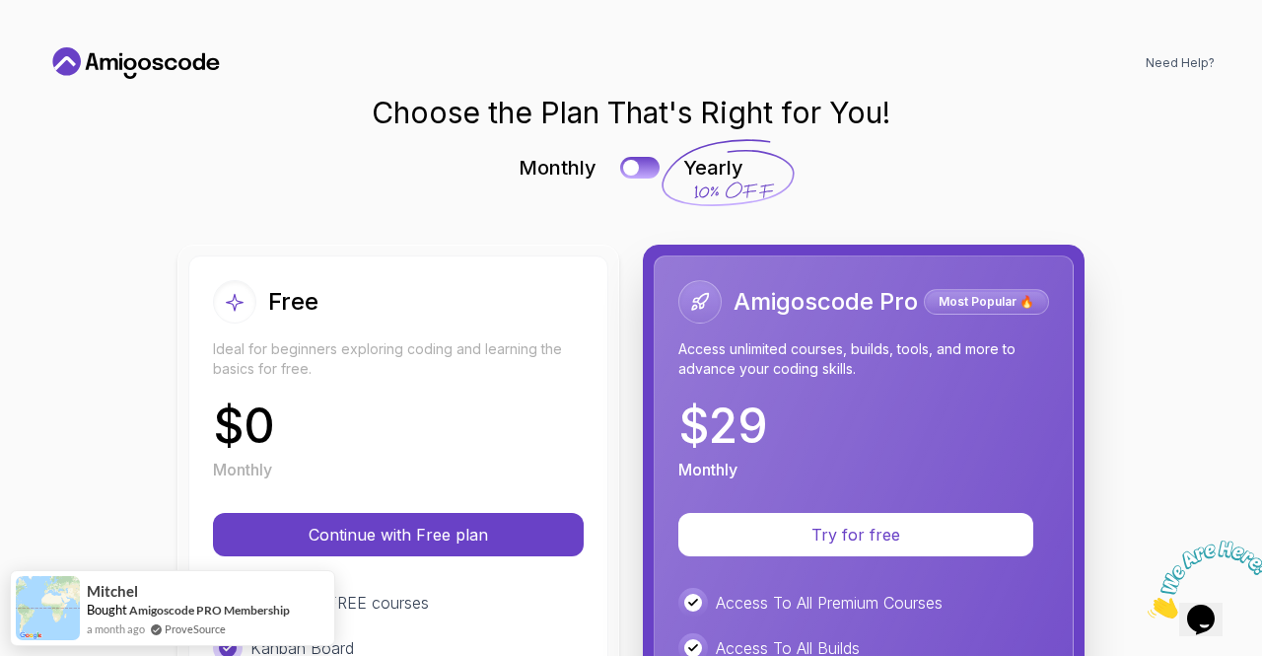
scroll to position [197, 0]
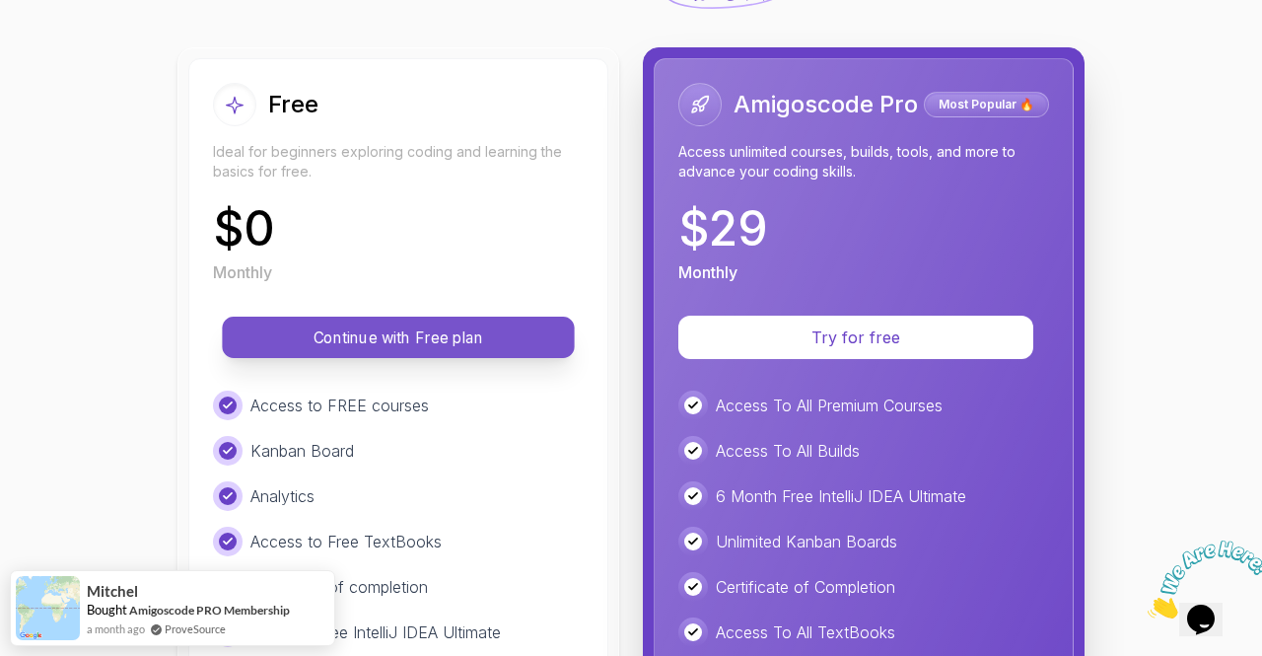
click at [474, 354] on button "Continue with Free plan" at bounding box center [398, 336] width 352 height 41
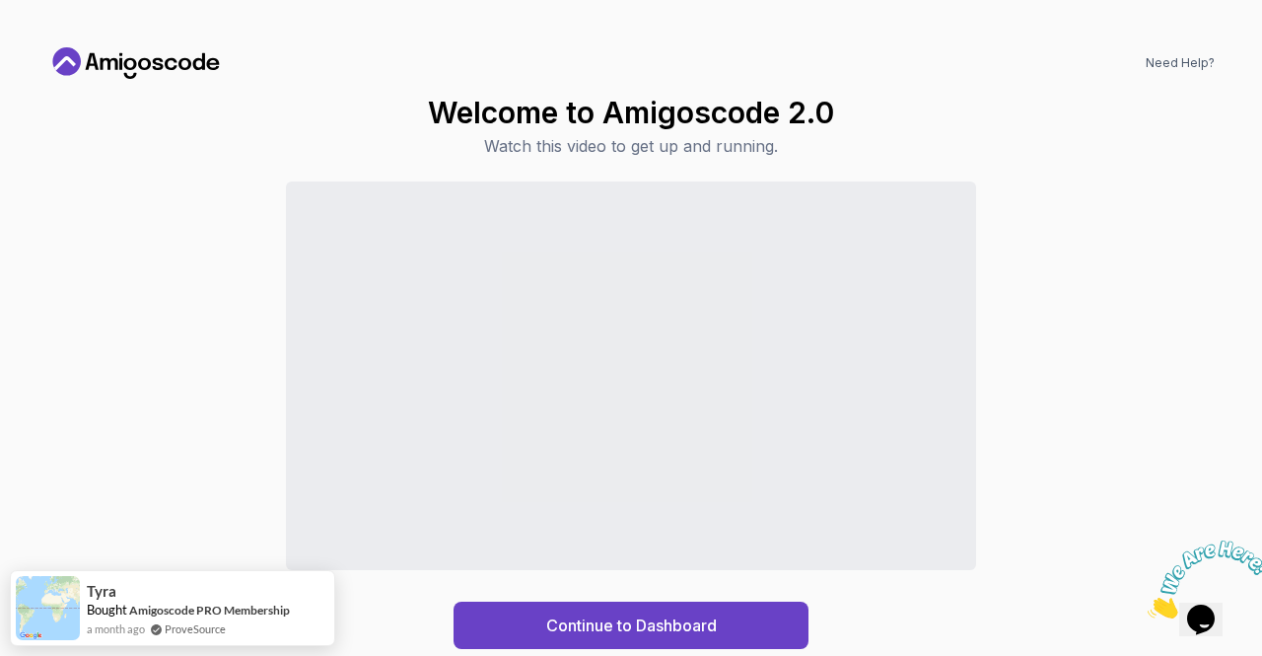
click at [116, 370] on div "Continue to Dashboard" at bounding box center [630, 414] width 1167 height 467
click at [1148, 604] on icon "Close" at bounding box center [1148, 612] width 0 height 17
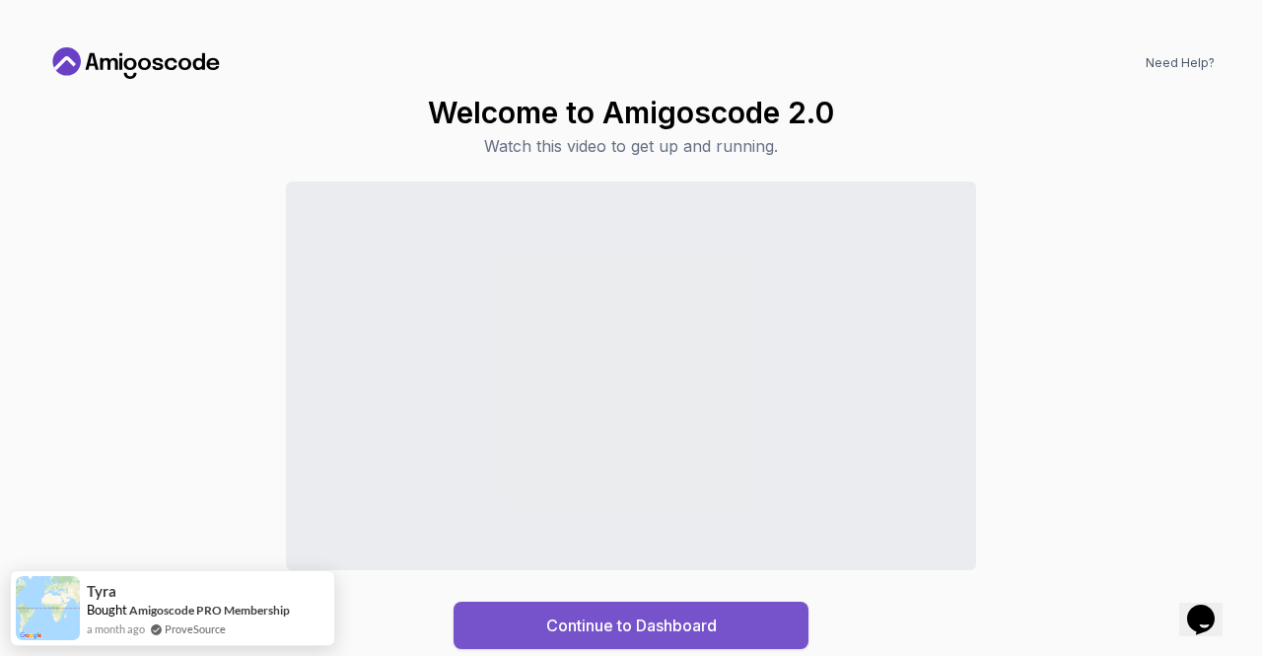
click at [631, 626] on div "Continue to Dashboard" at bounding box center [631, 625] width 171 height 24
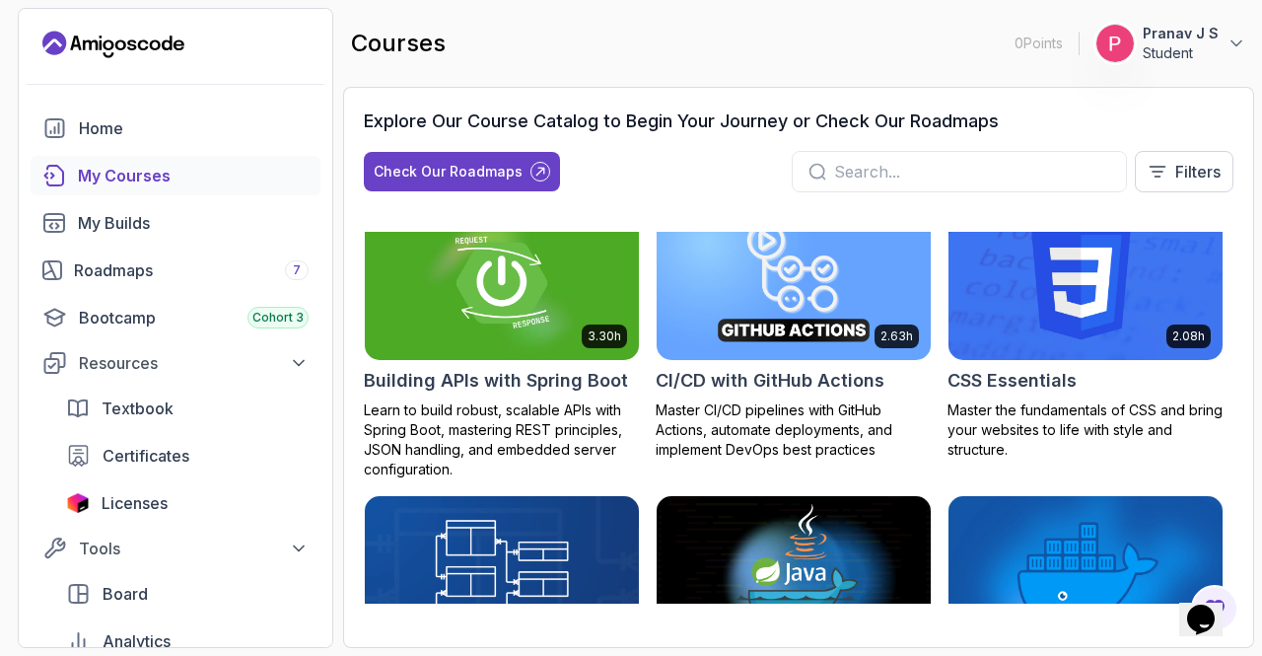
scroll to position [592, 0]
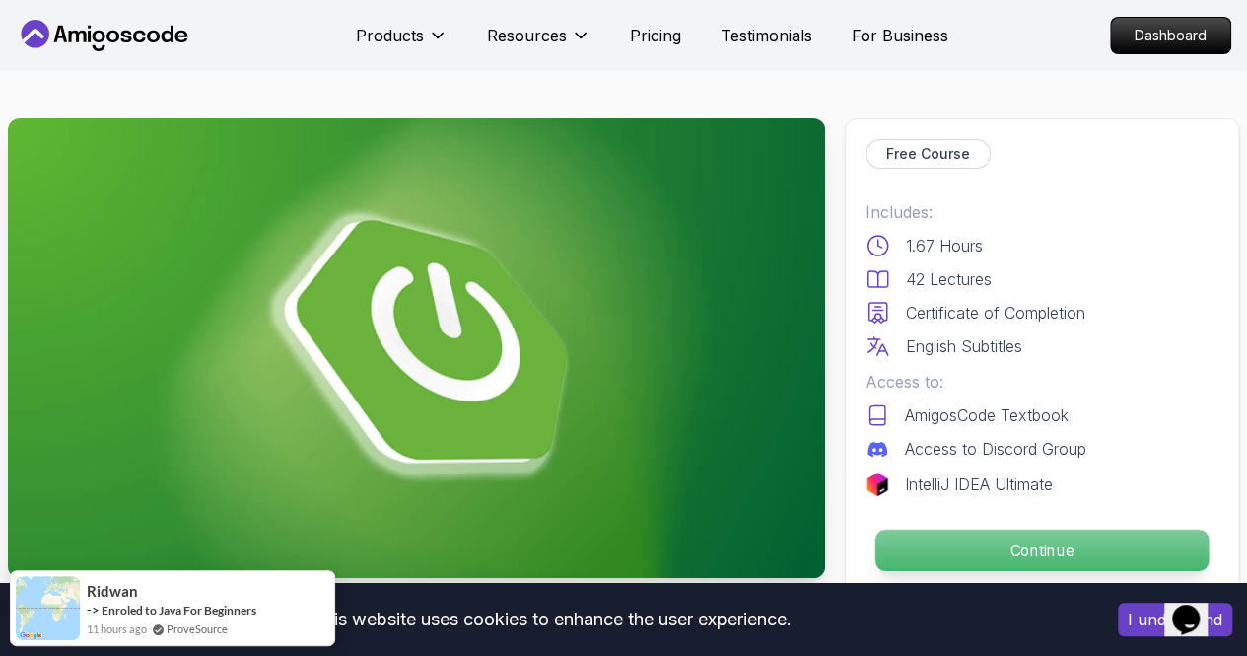
click at [1069, 551] on p "Continue" at bounding box center [1041, 549] width 333 height 41
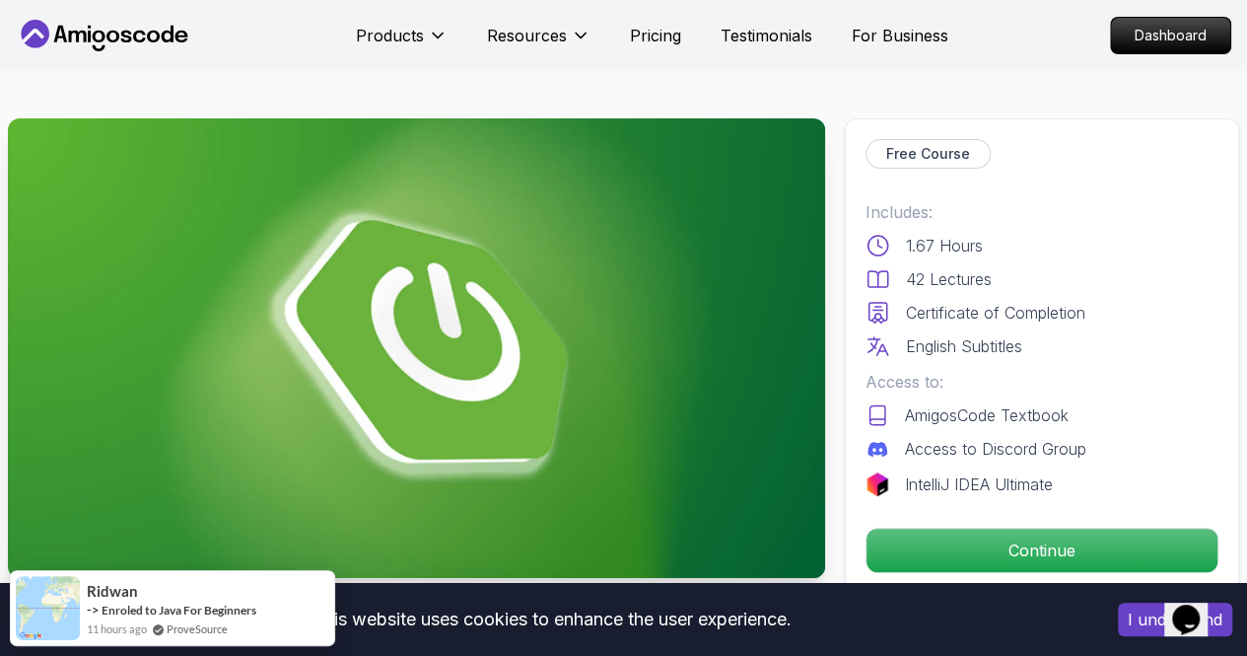
scroll to position [296, 0]
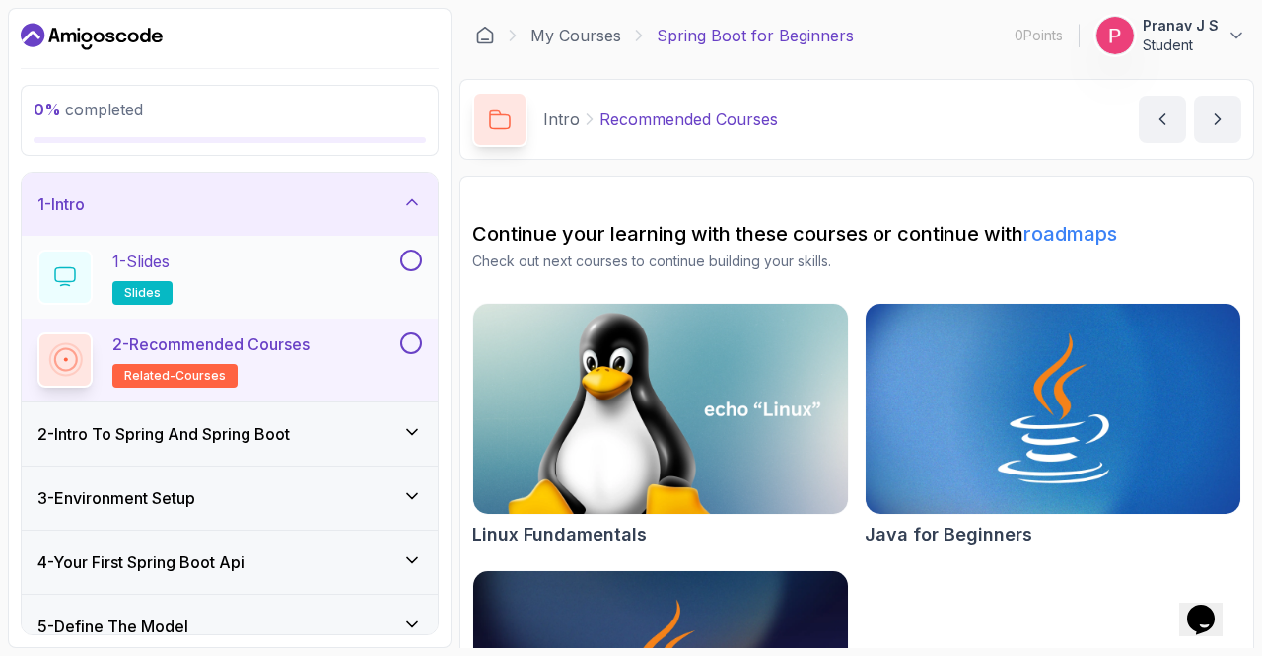
click at [170, 251] on p "1 - Slides" at bounding box center [140, 261] width 57 height 24
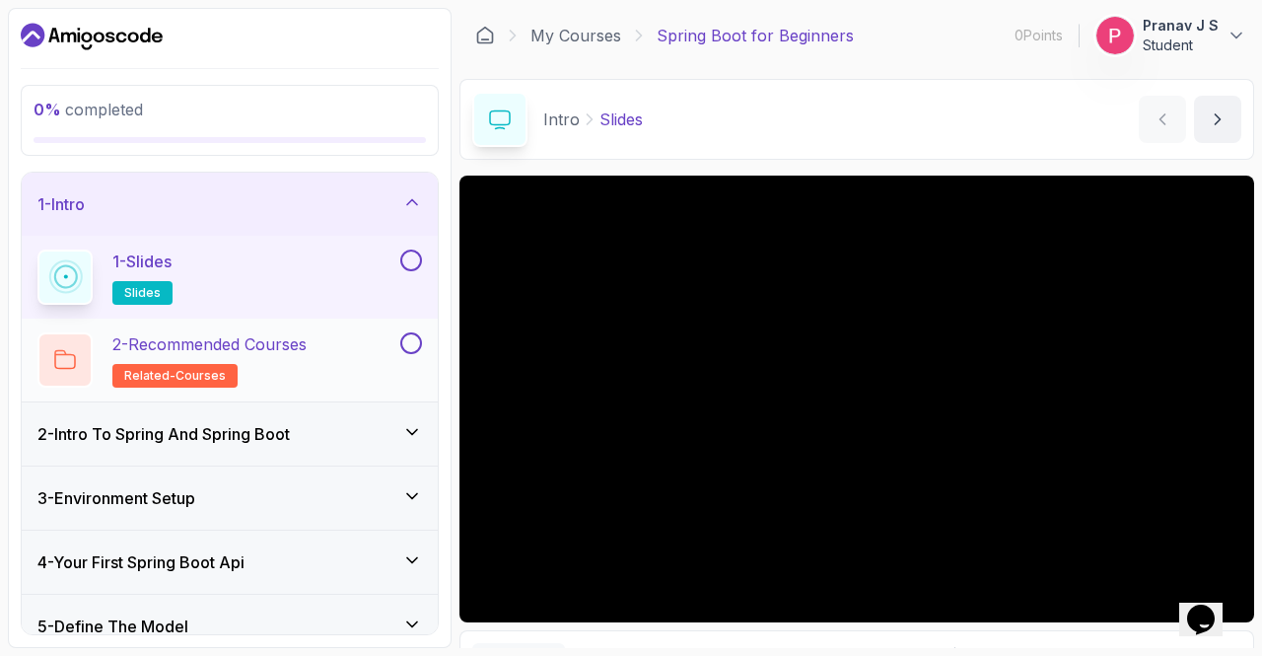
click at [242, 332] on p "2 - Recommended Courses" at bounding box center [209, 344] width 194 height 24
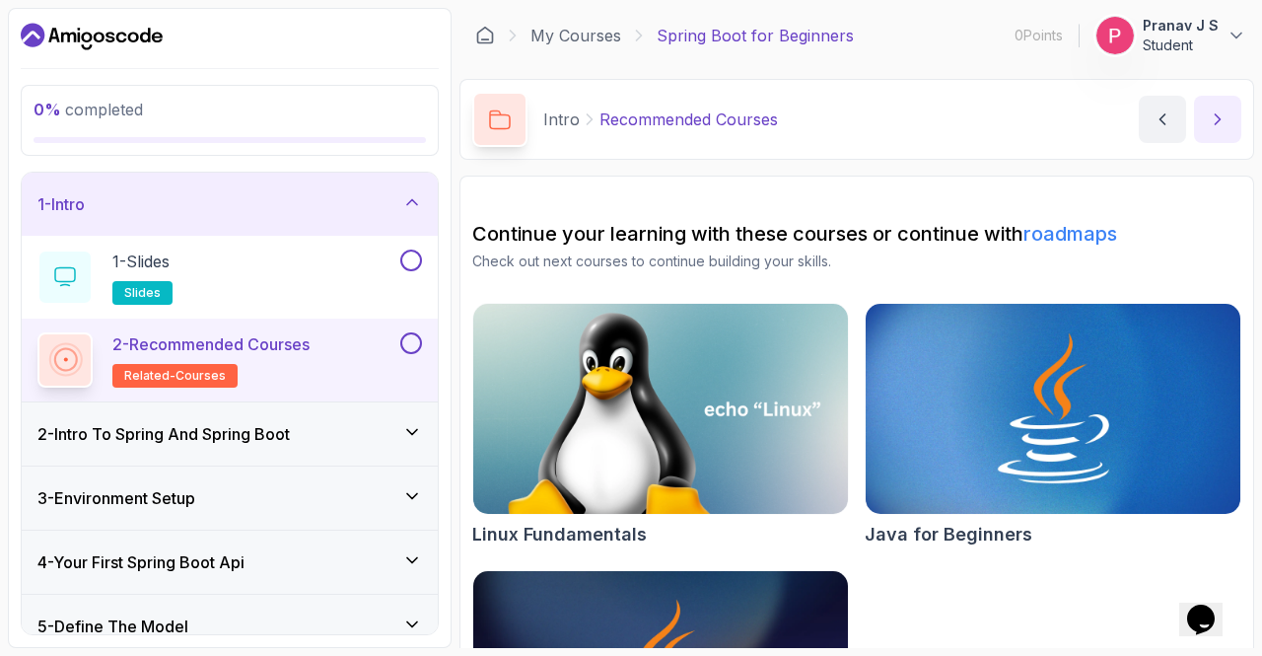
click at [1228, 136] on button "next content" at bounding box center [1217, 119] width 47 height 47
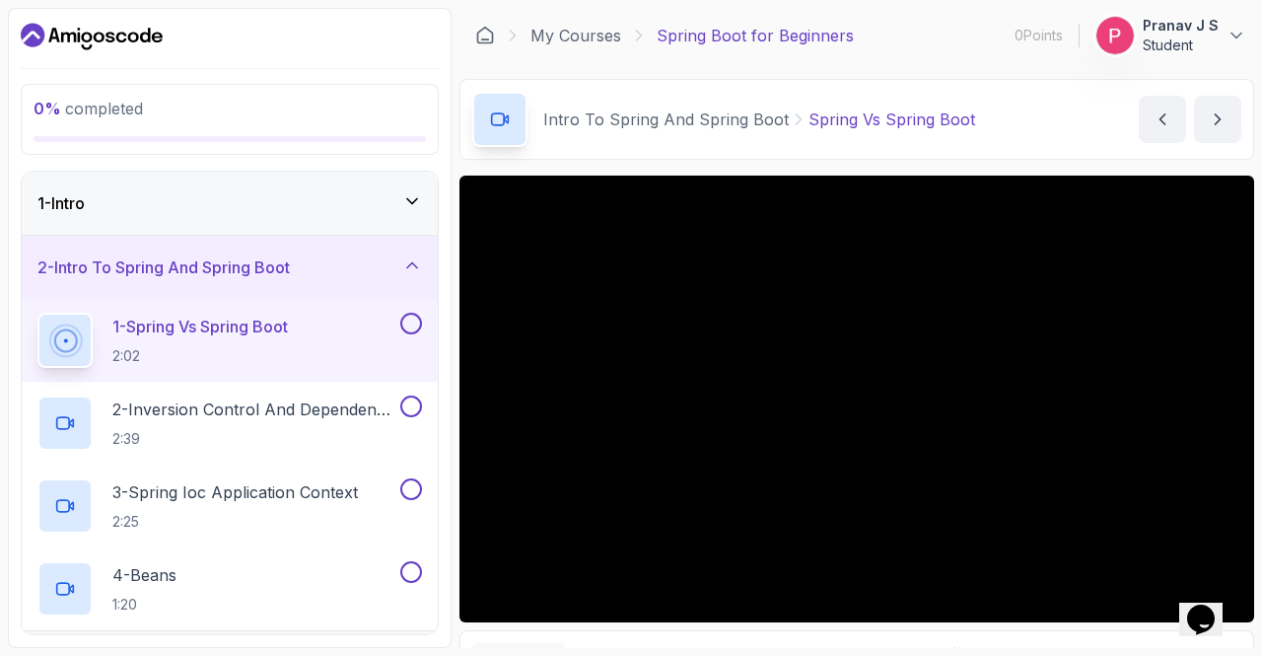
drag, startPoint x: 1207, startPoint y: 610, endPoint x: 1185, endPoint y: 653, distance: 47.6
click html "Opens Chat This icon Opens the chat window."
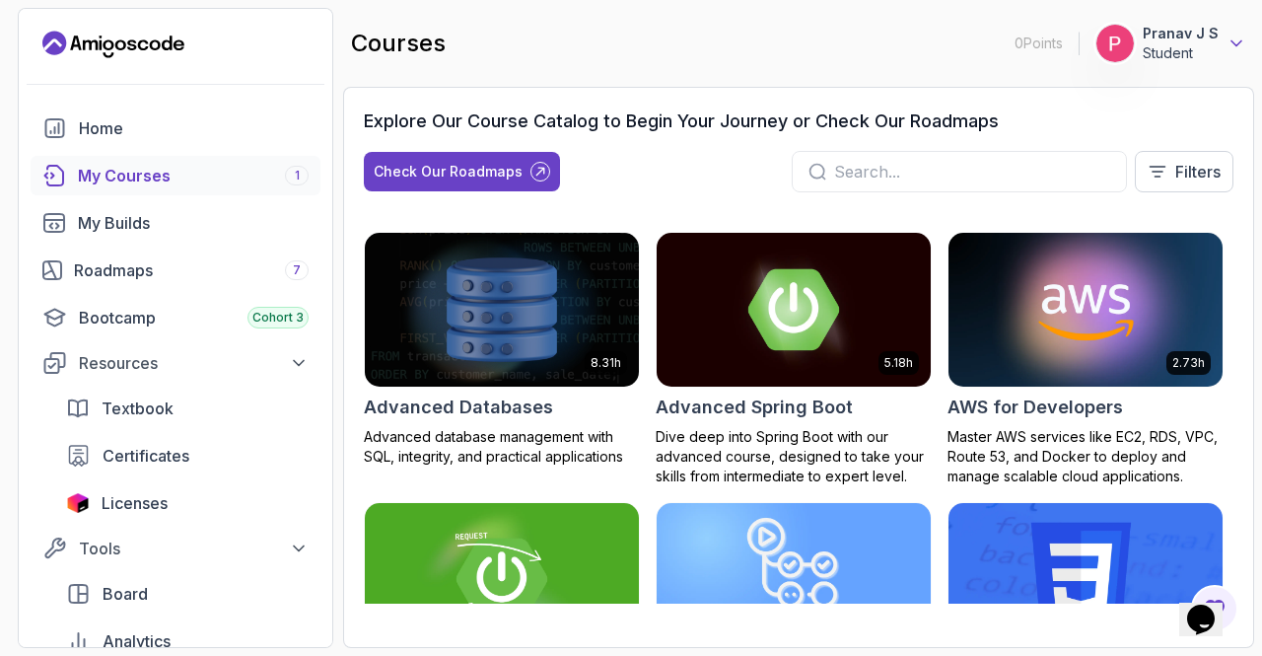
click at [1234, 52] on icon at bounding box center [1236, 44] width 20 height 20
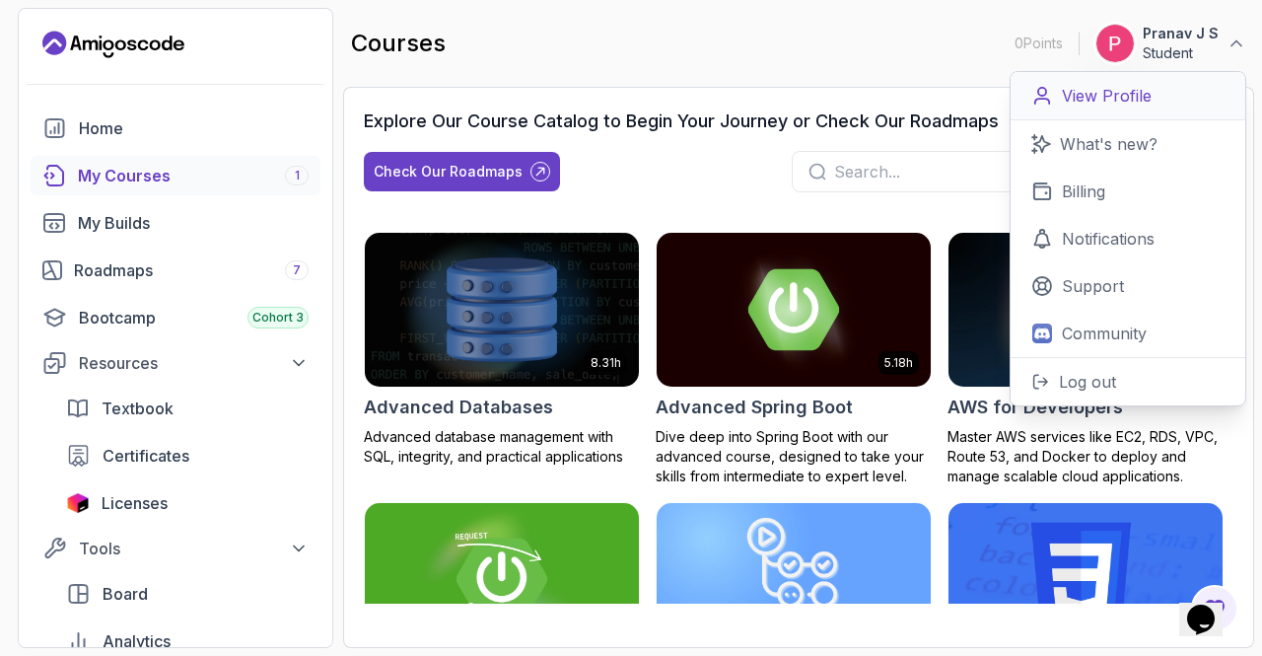
click at [1091, 86] on p "View Profile" at bounding box center [1107, 96] width 90 height 24
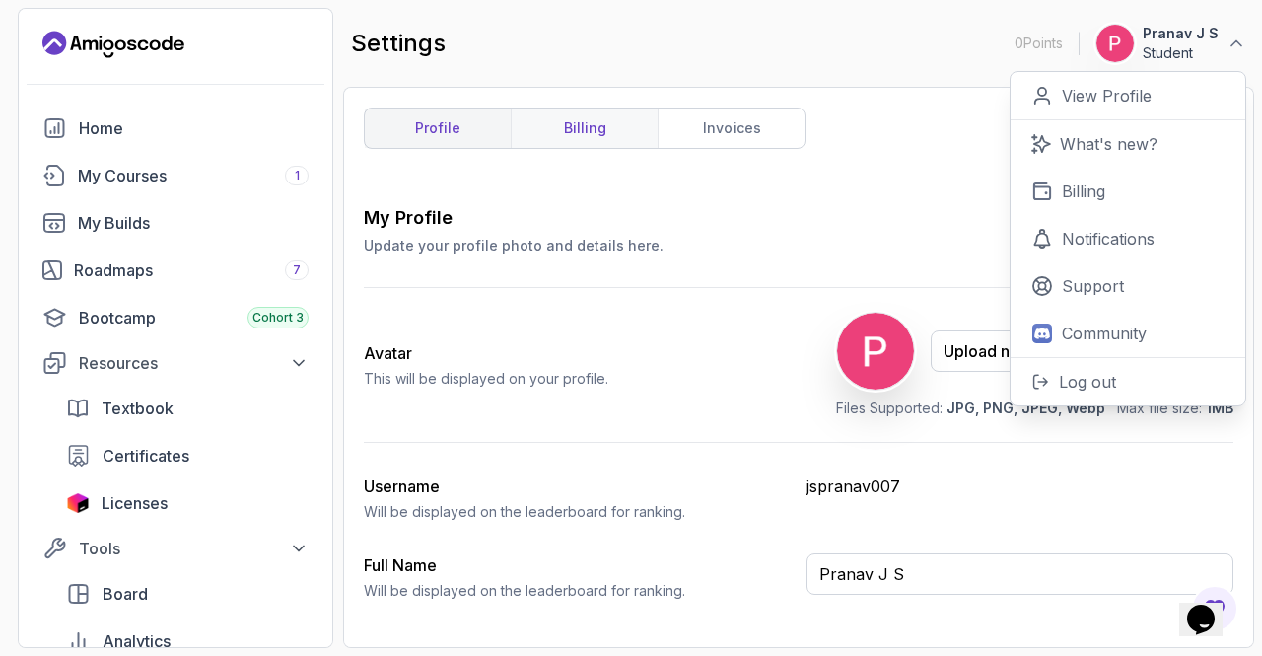
click at [597, 146] on link "billing" at bounding box center [584, 127] width 147 height 39
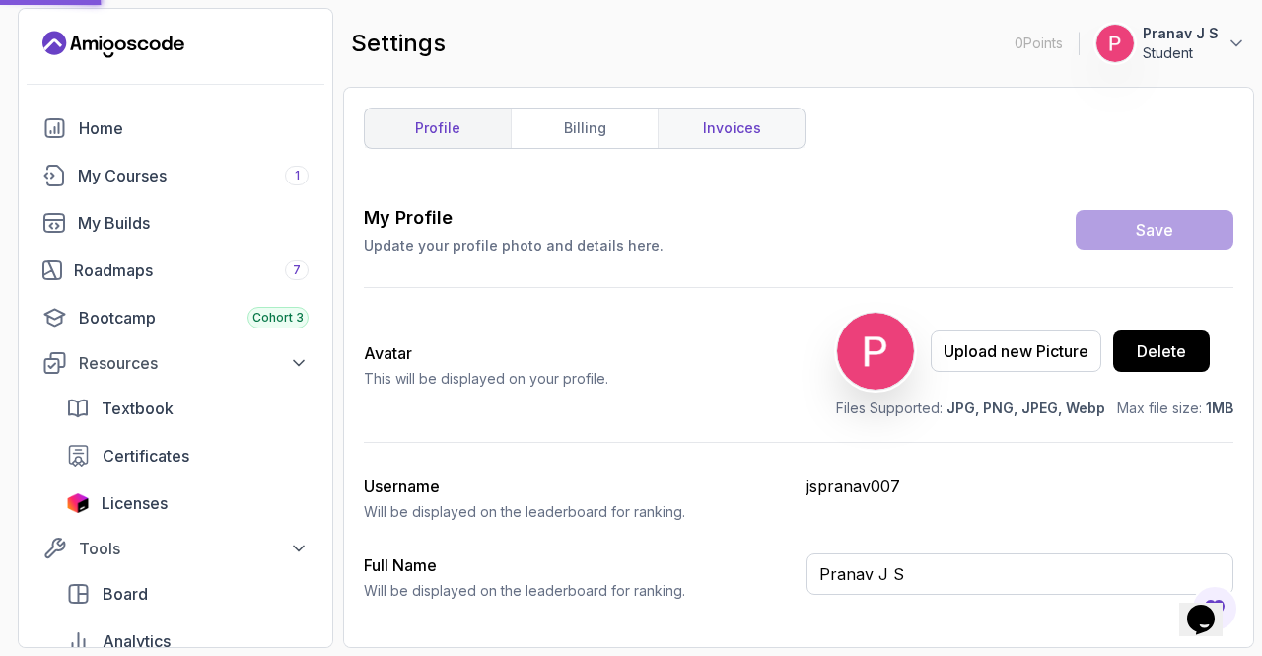
click at [728, 139] on link "invoices" at bounding box center [731, 127] width 147 height 39
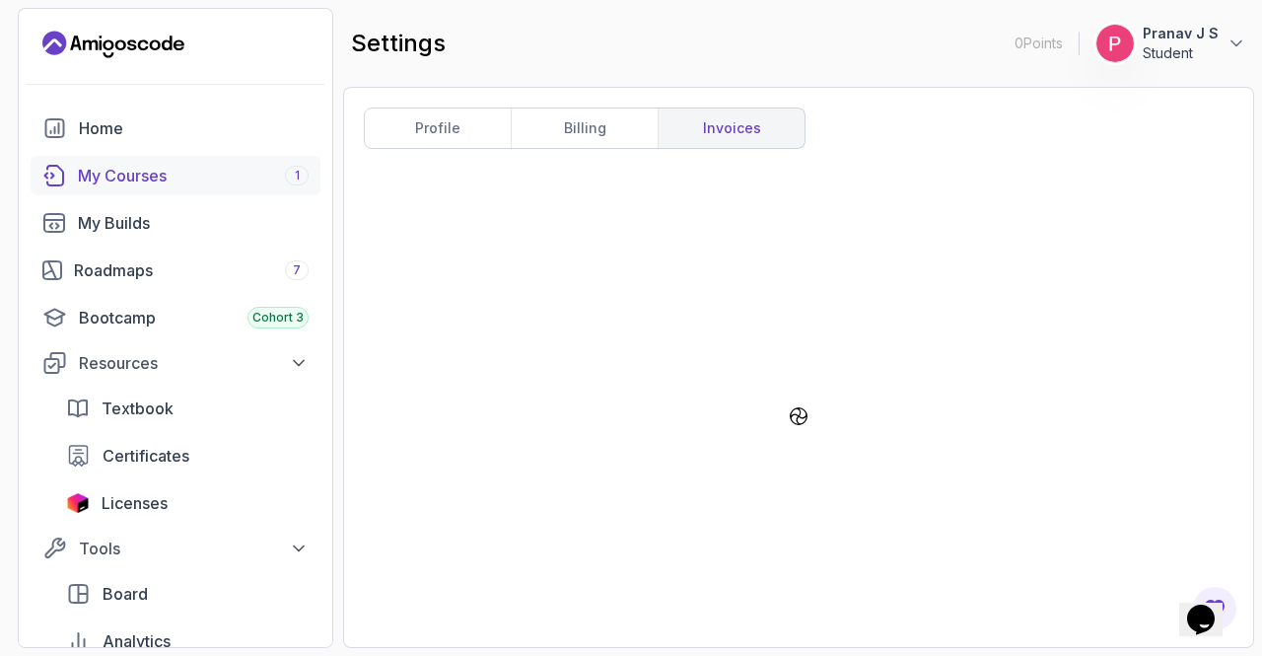
click at [176, 171] on div "My Courses 1" at bounding box center [193, 176] width 231 height 24
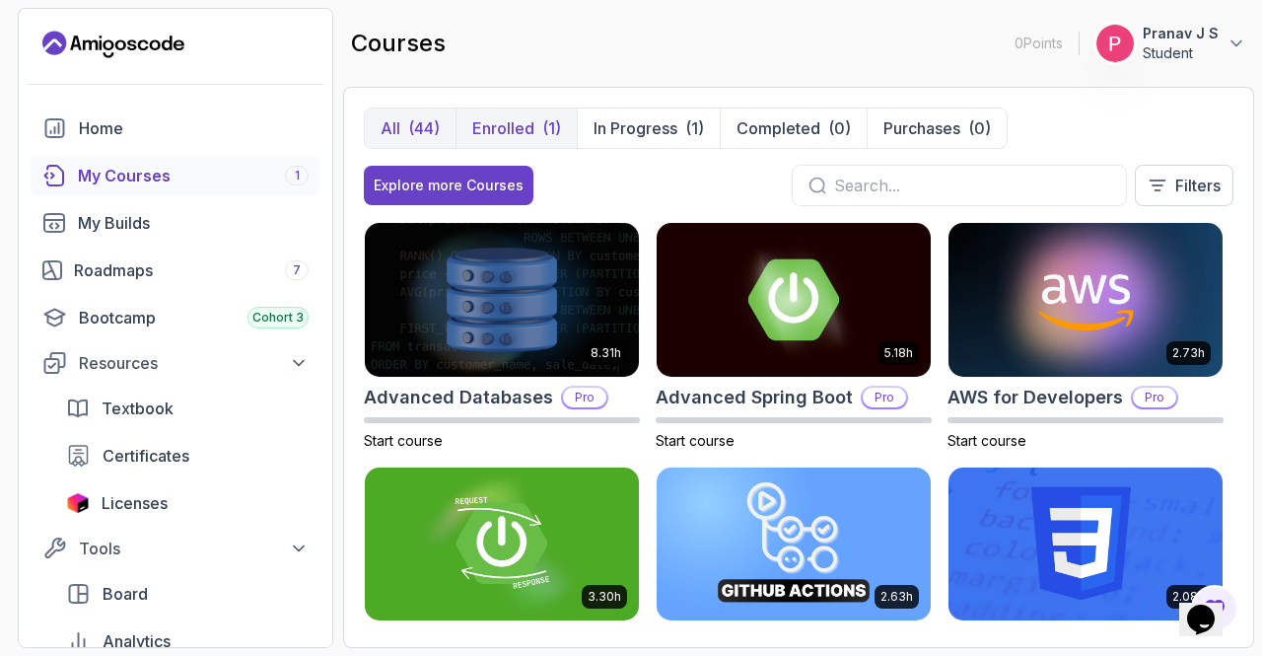
click at [509, 129] on p "Enrolled" at bounding box center [503, 128] width 62 height 24
